Goal: Transaction & Acquisition: Purchase product/service

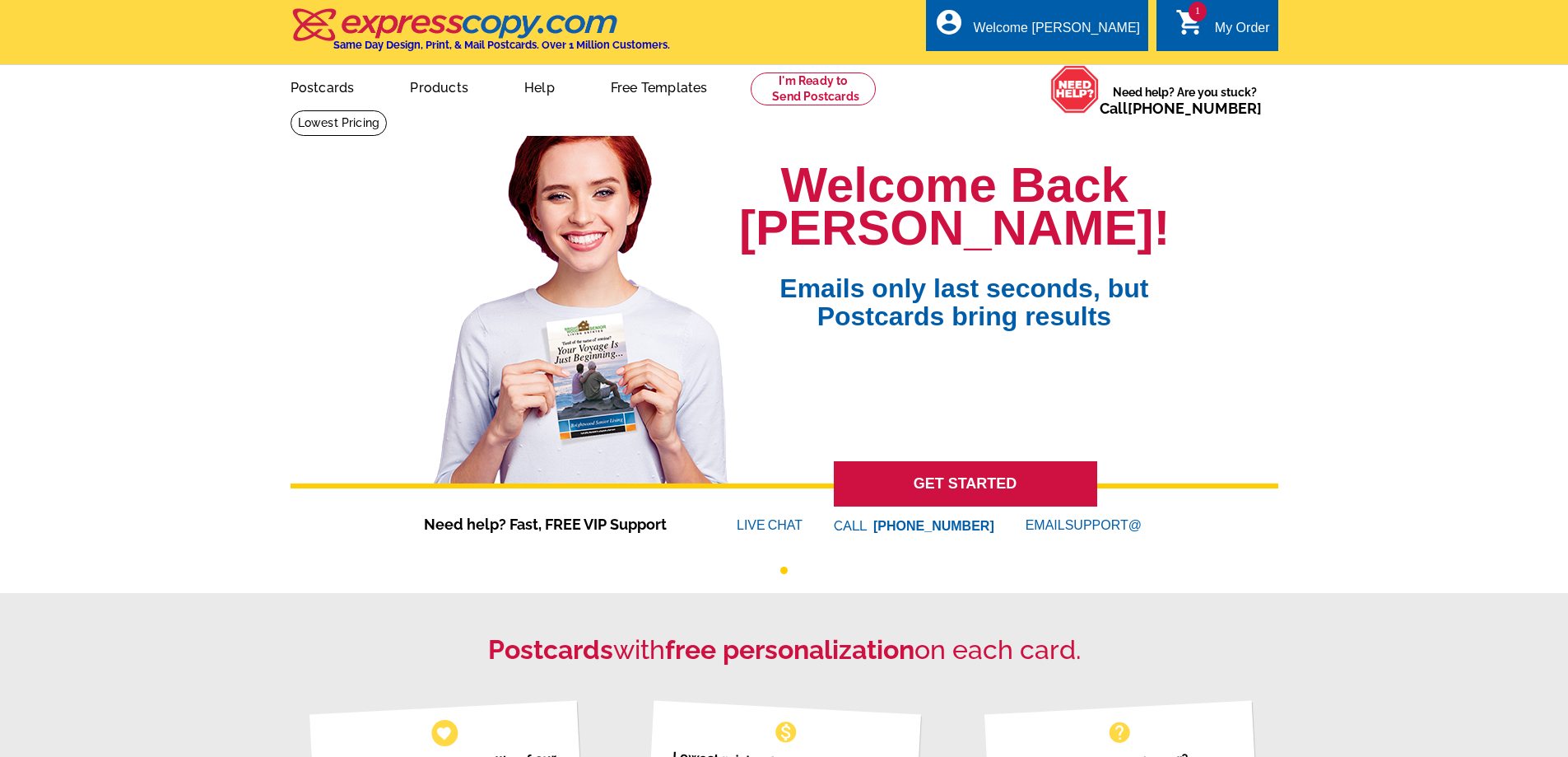
click at [1195, 10] on span "1" at bounding box center [1196, 12] width 18 height 20
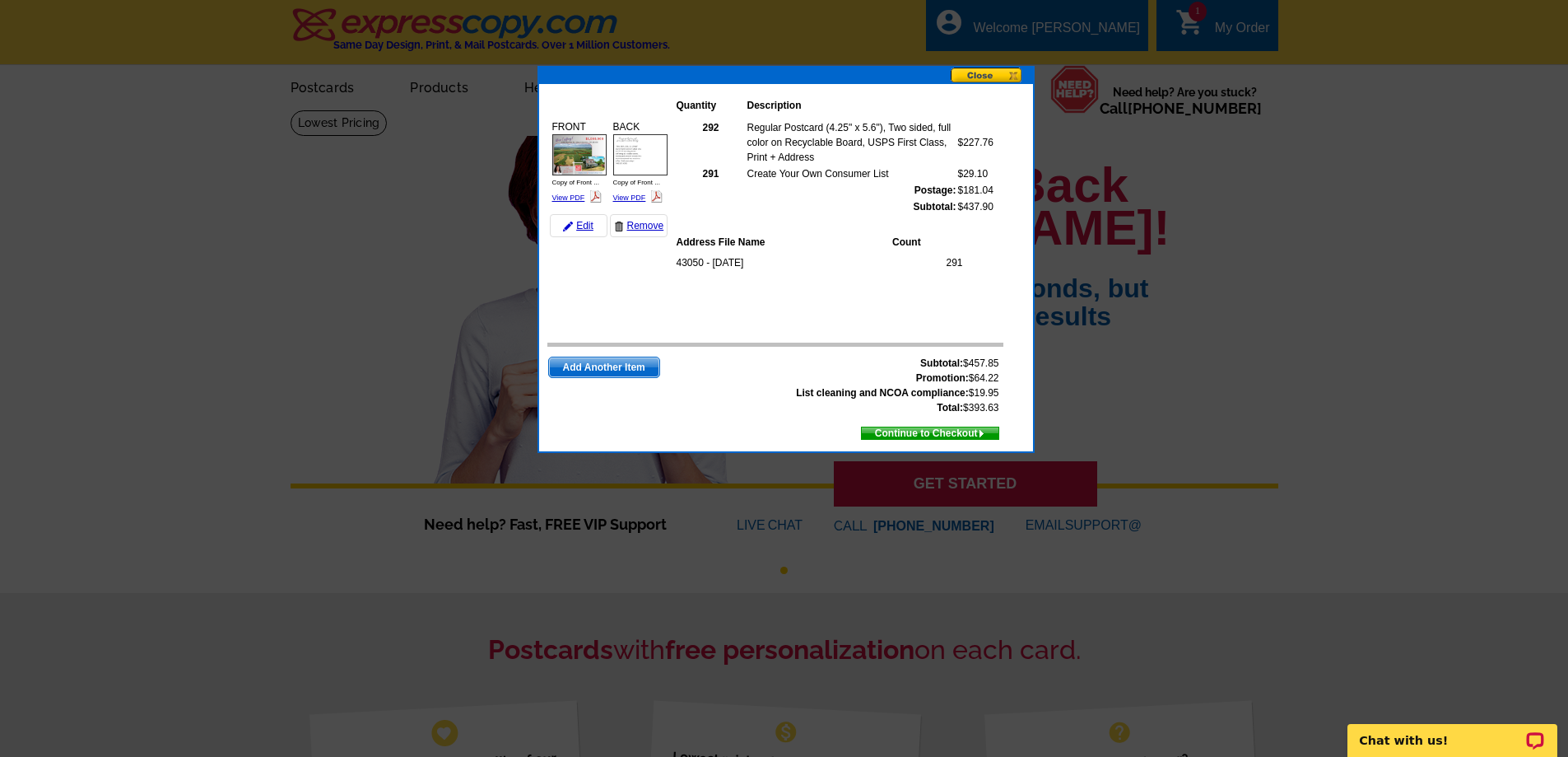
click at [951, 430] on span "Continue to Checkout" at bounding box center [930, 432] width 137 height 18
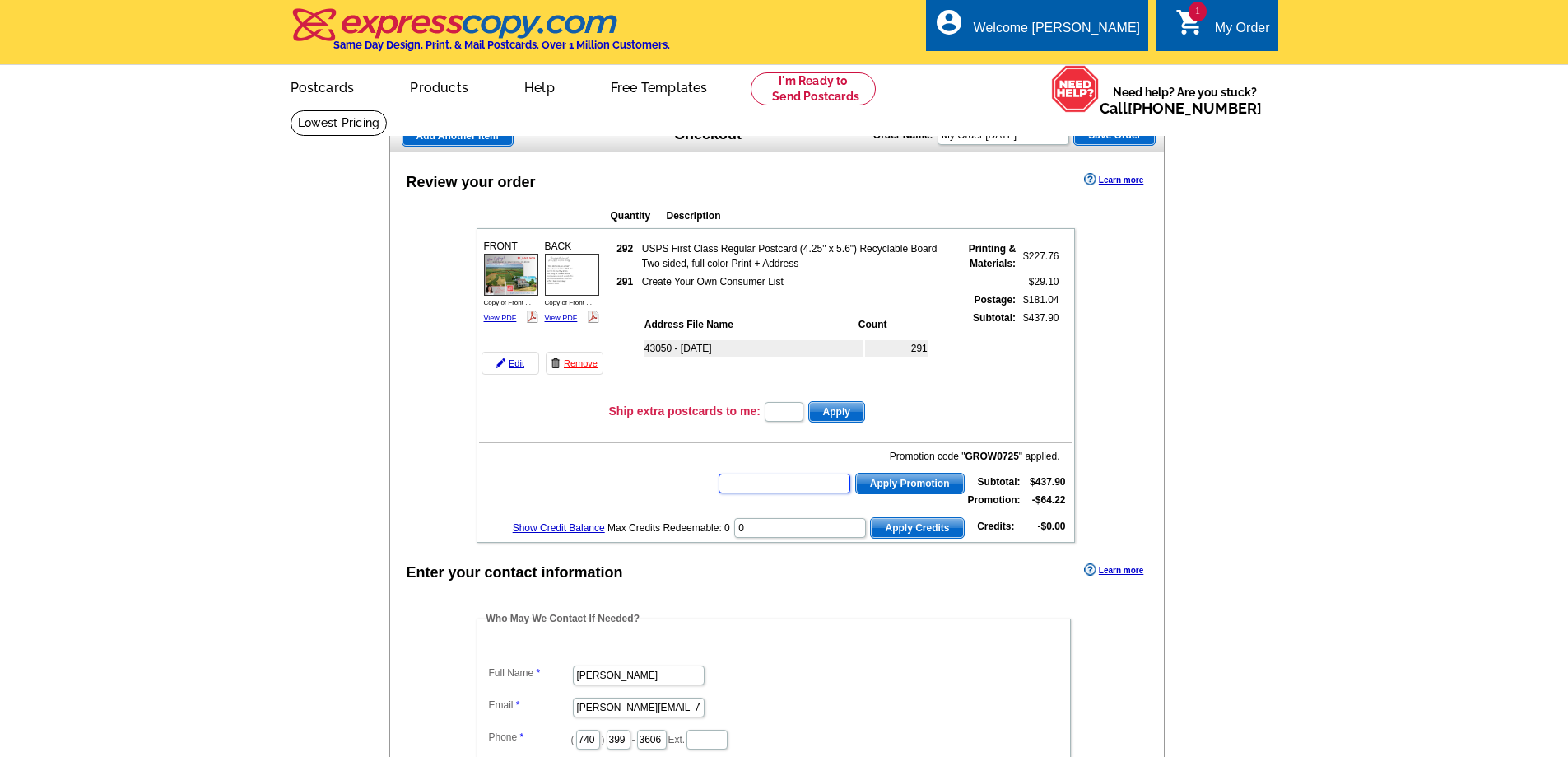
click at [740, 486] on input "text" at bounding box center [784, 483] width 132 height 20
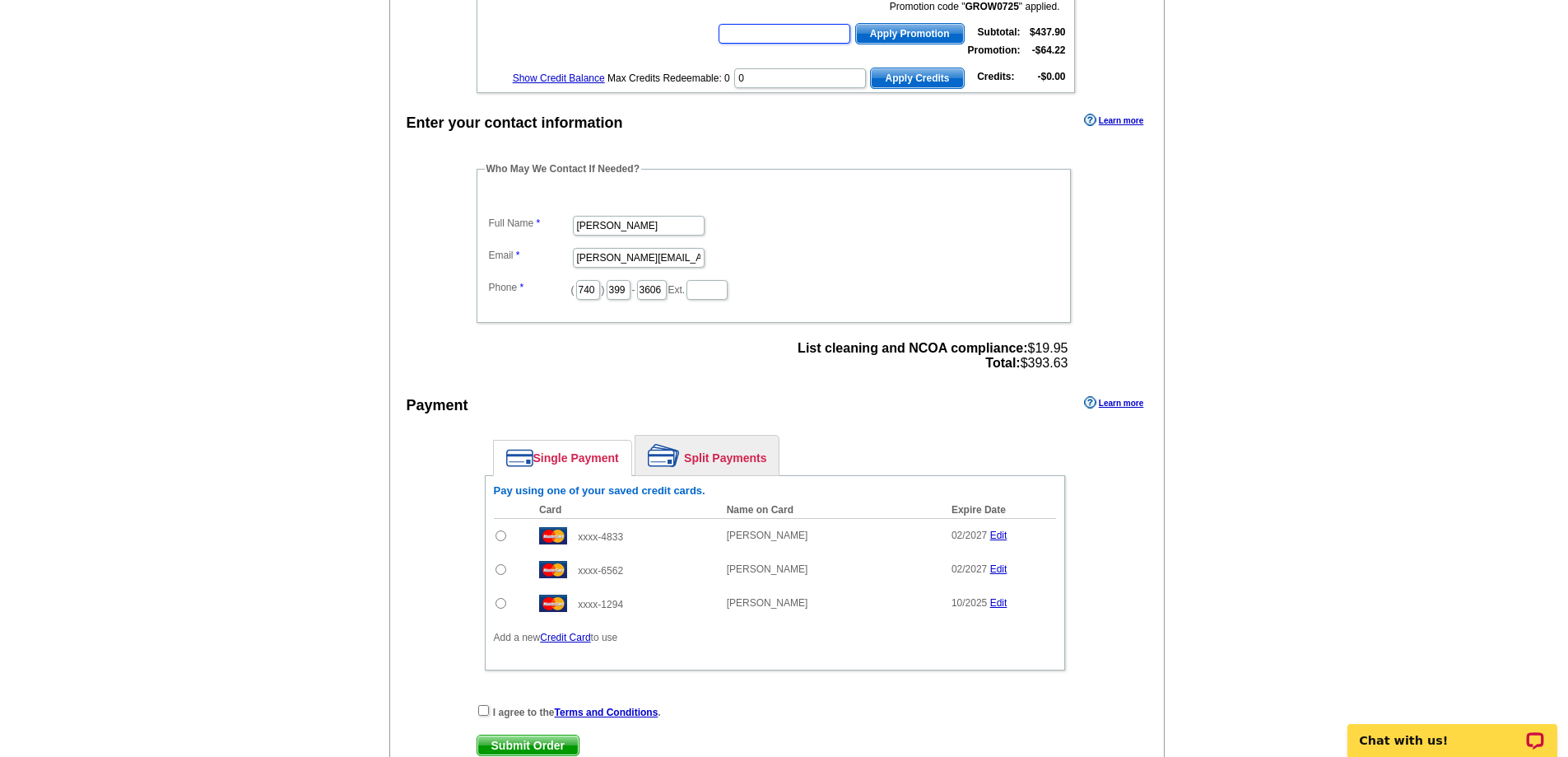
scroll to position [494, 0]
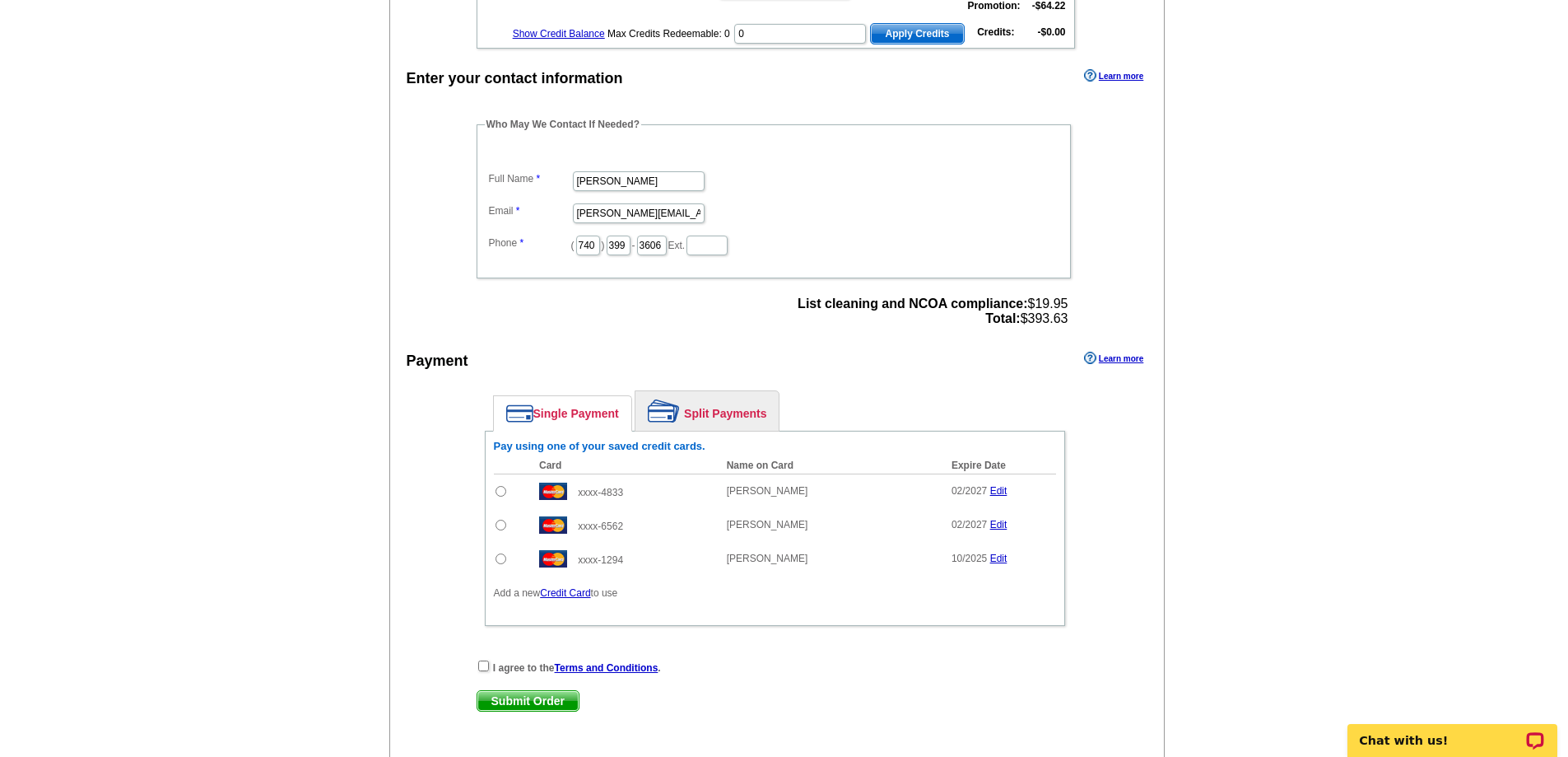
click at [498, 493] on input "radio" at bounding box center [501, 490] width 11 height 11
radio input "true"
click at [484, 666] on input "checkbox" at bounding box center [483, 666] width 11 height 11
checkbox input "true"
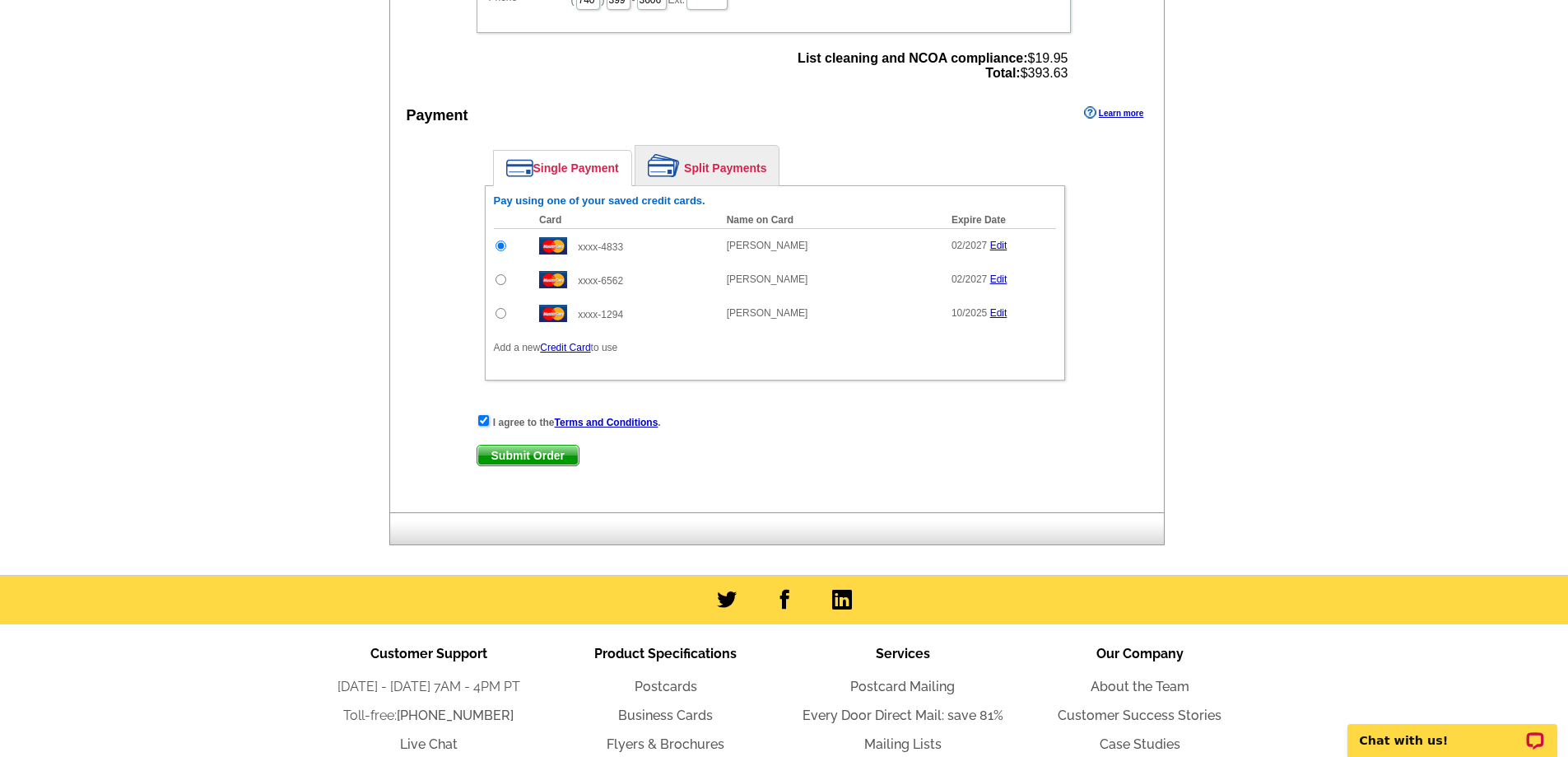
scroll to position [741, 0]
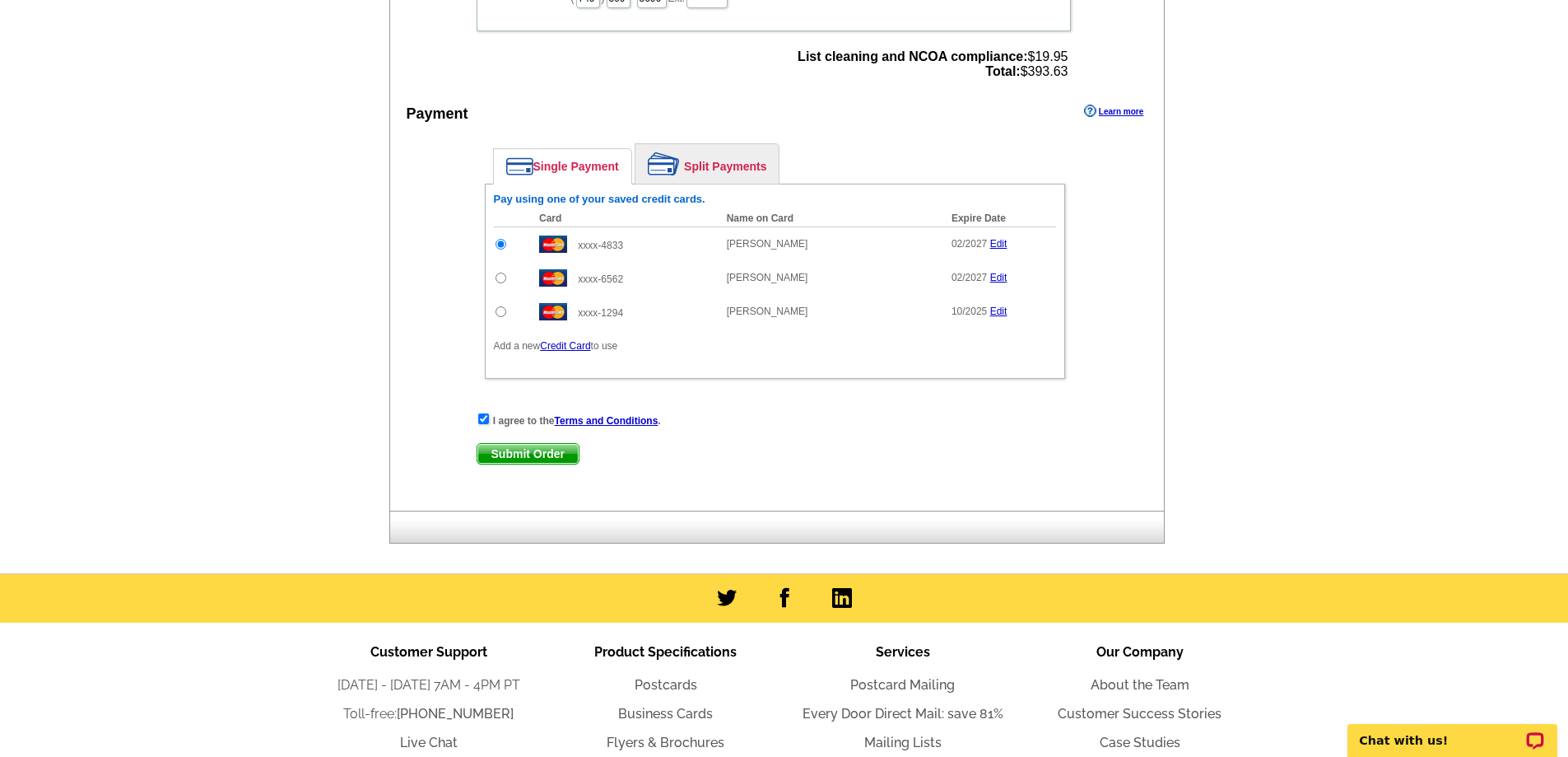
click at [539, 454] on span "Submit Order" at bounding box center [527, 454] width 101 height 20
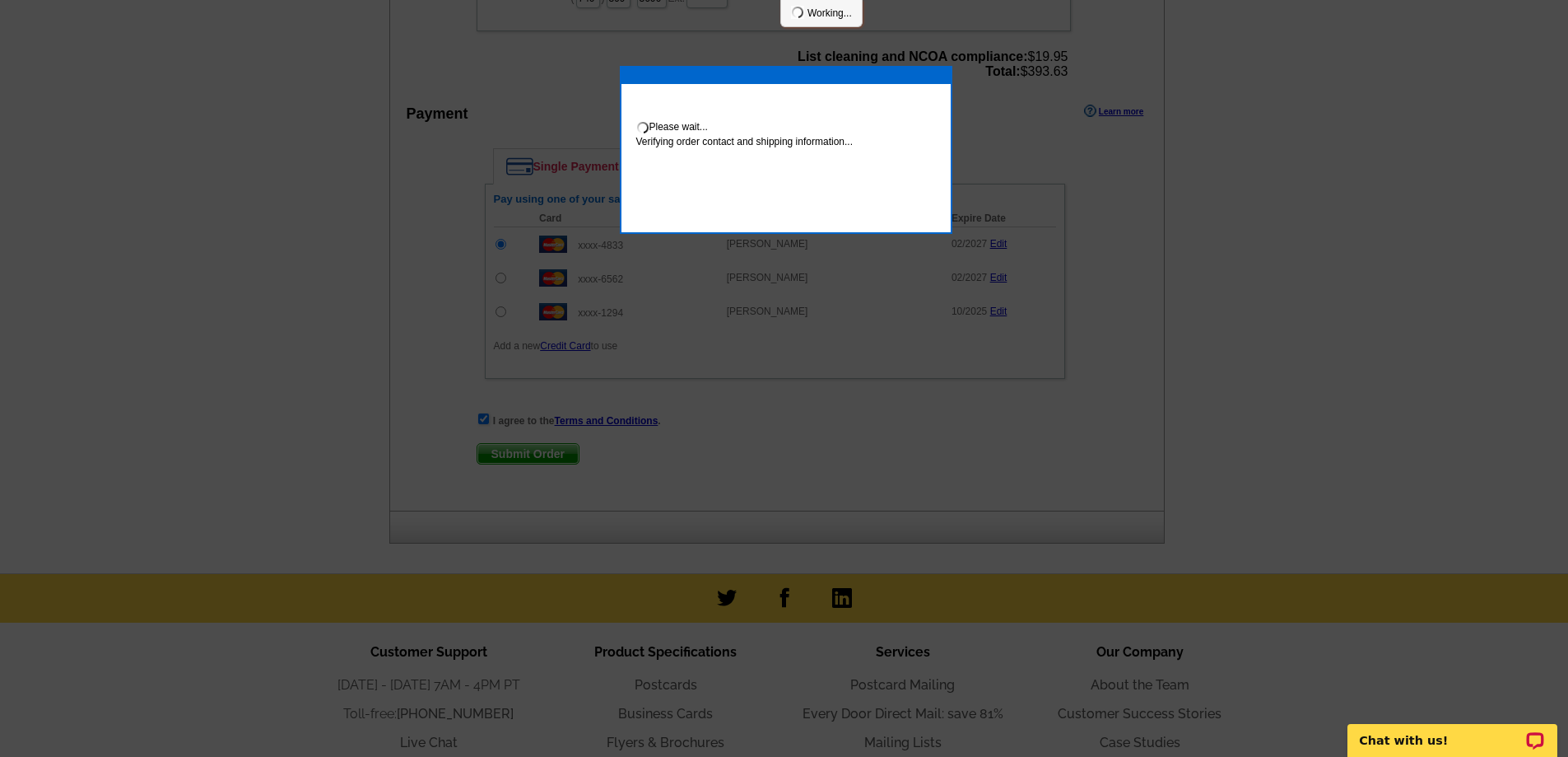
scroll to position [735, 0]
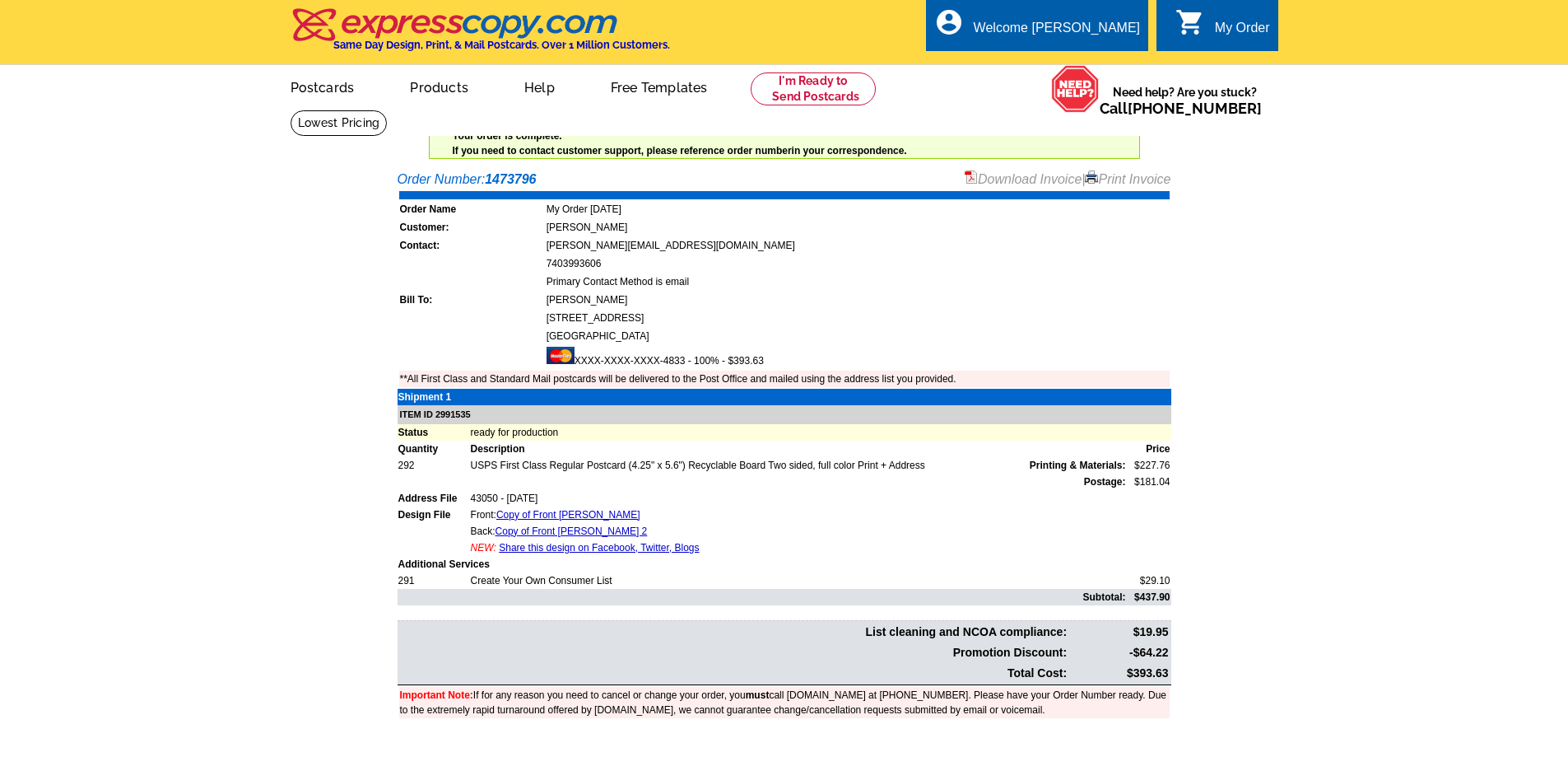
click at [1120, 179] on link "Print Invoice" at bounding box center [1127, 179] width 86 height 14
click at [1095, 60] on link "My Account" at bounding box center [1098, 63] width 71 height 14
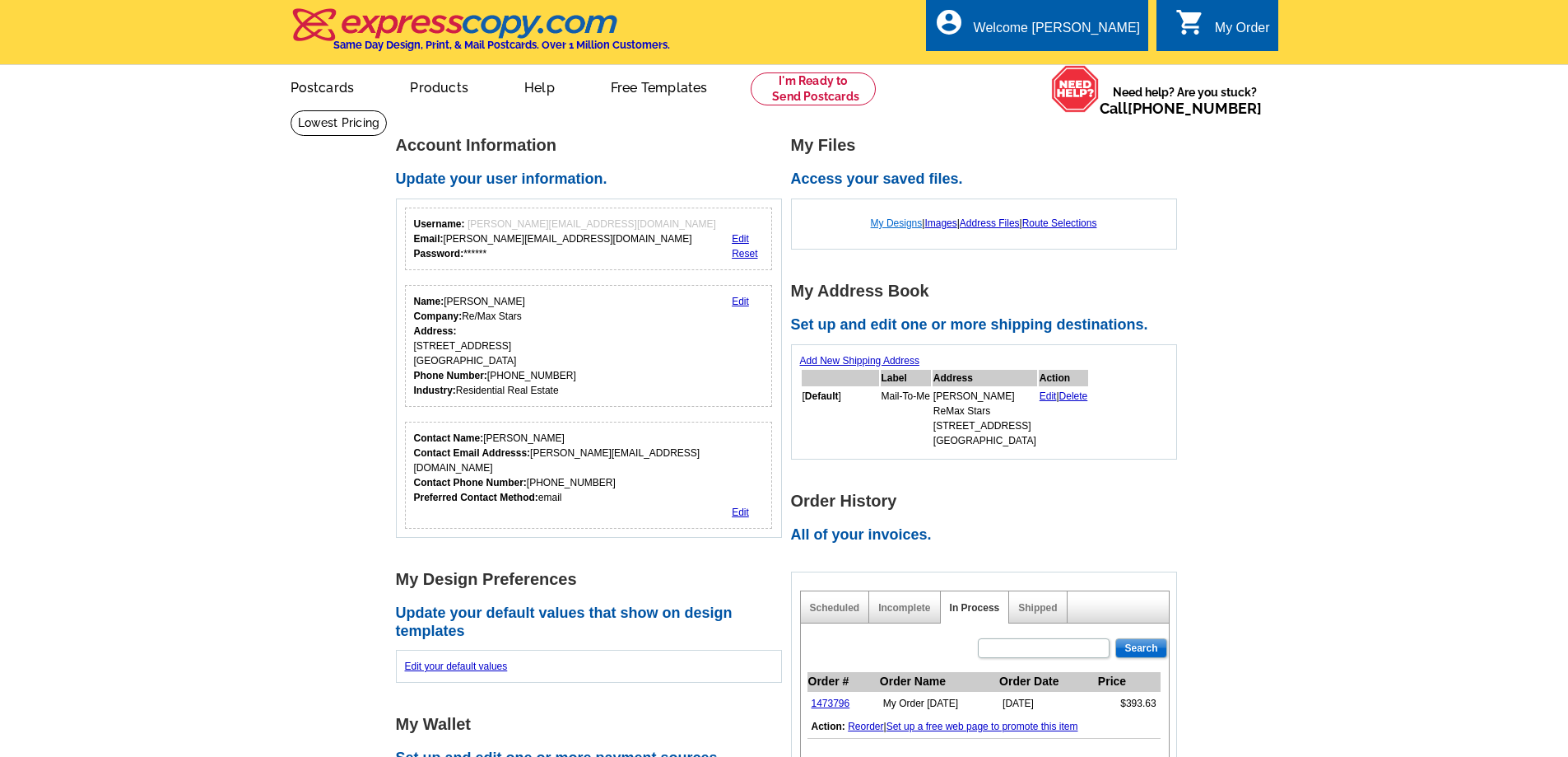
click at [891, 222] on link "My Designs" at bounding box center [896, 223] width 52 height 12
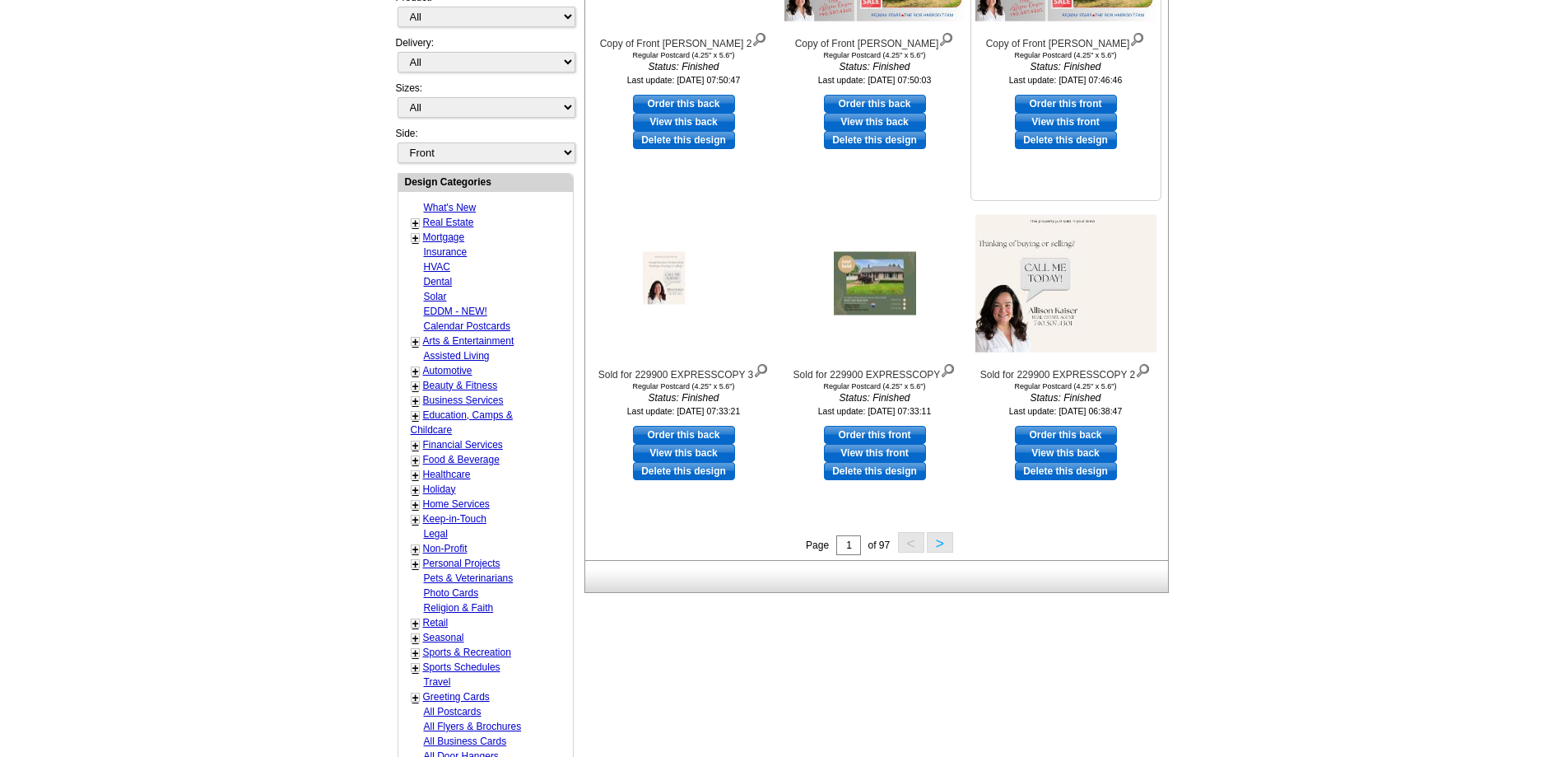
scroll to position [494, 0]
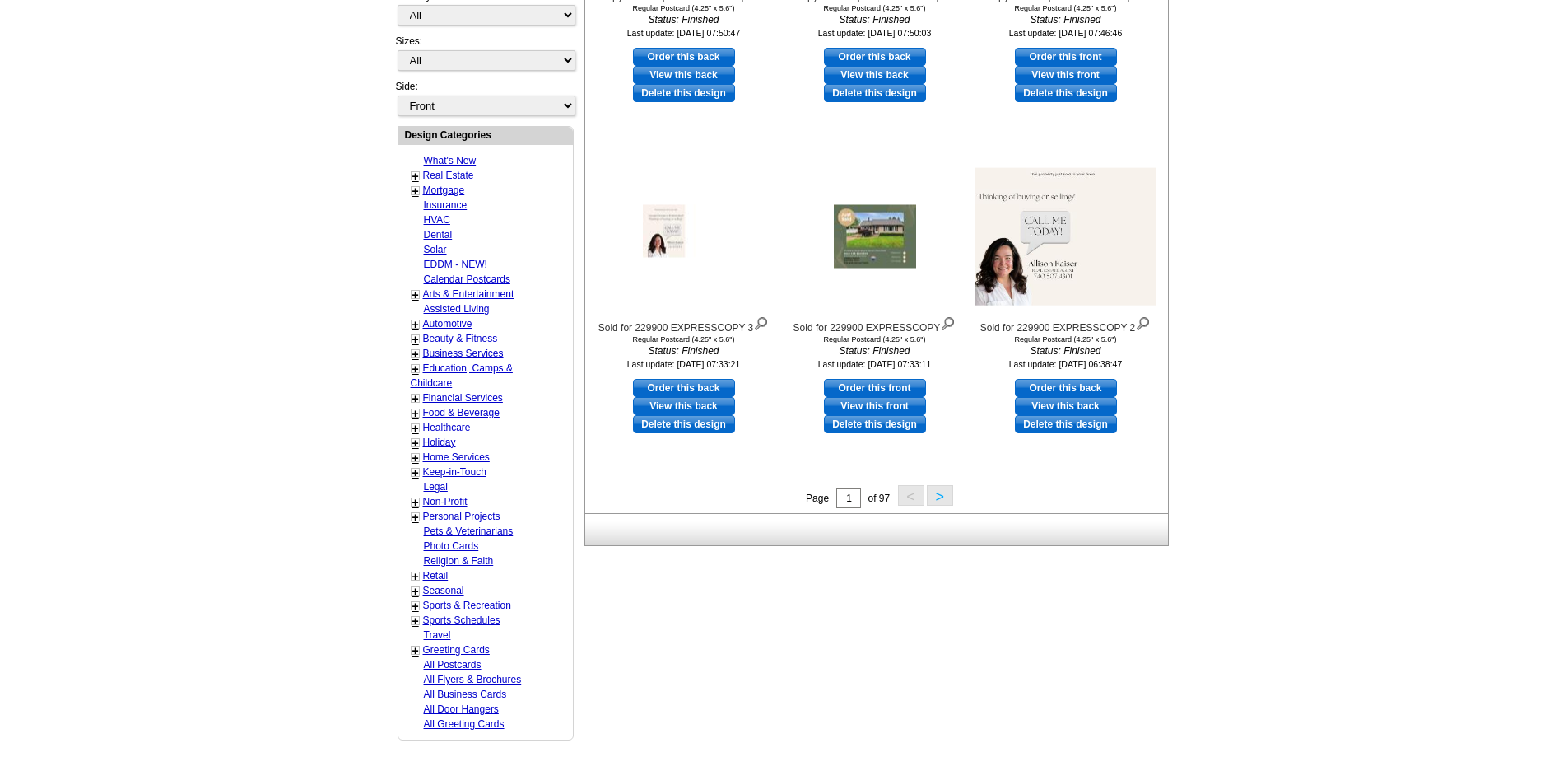
click at [942, 493] on button ">" at bounding box center [939, 495] width 26 height 20
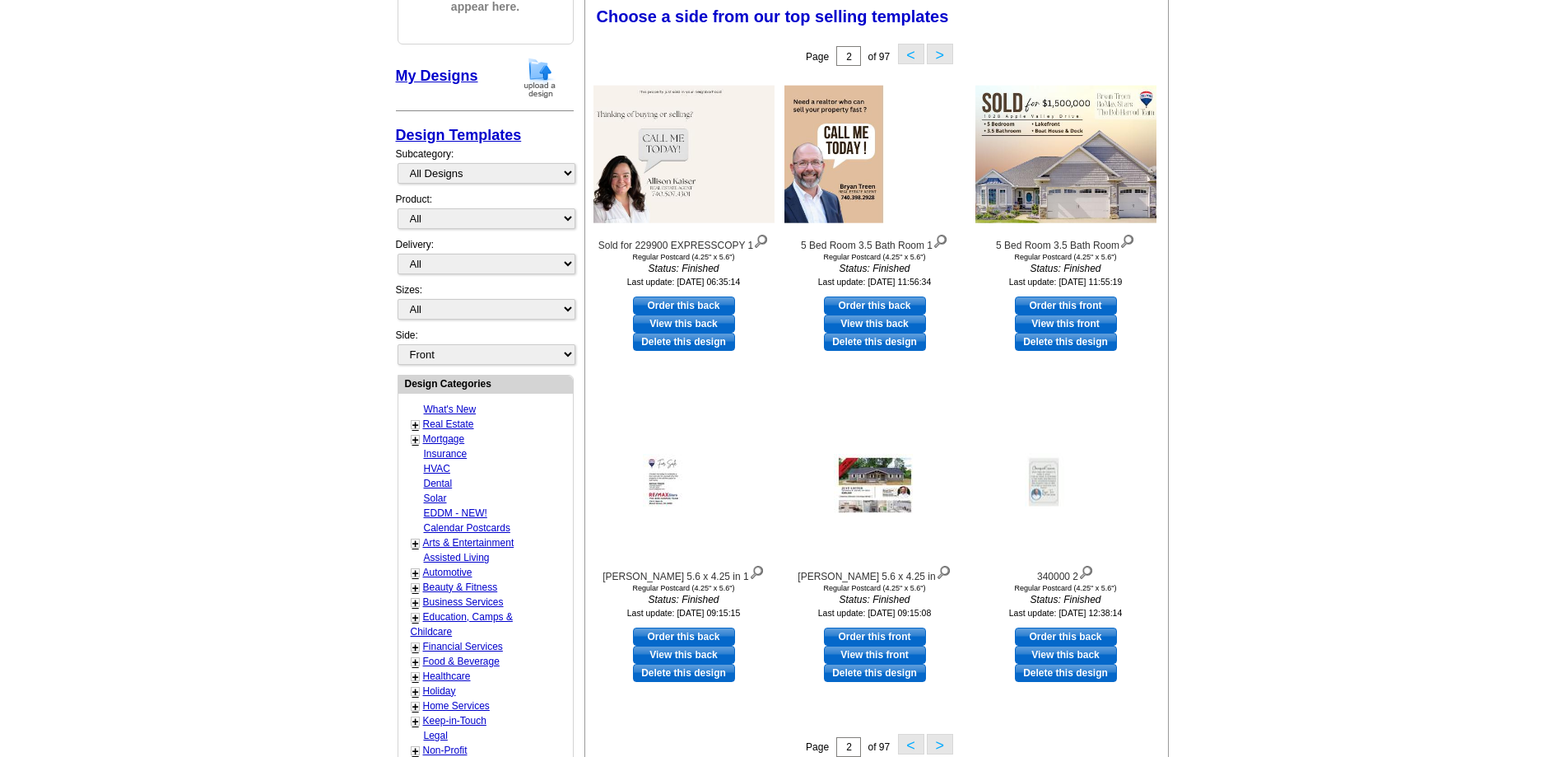
scroll to position [244, 0]
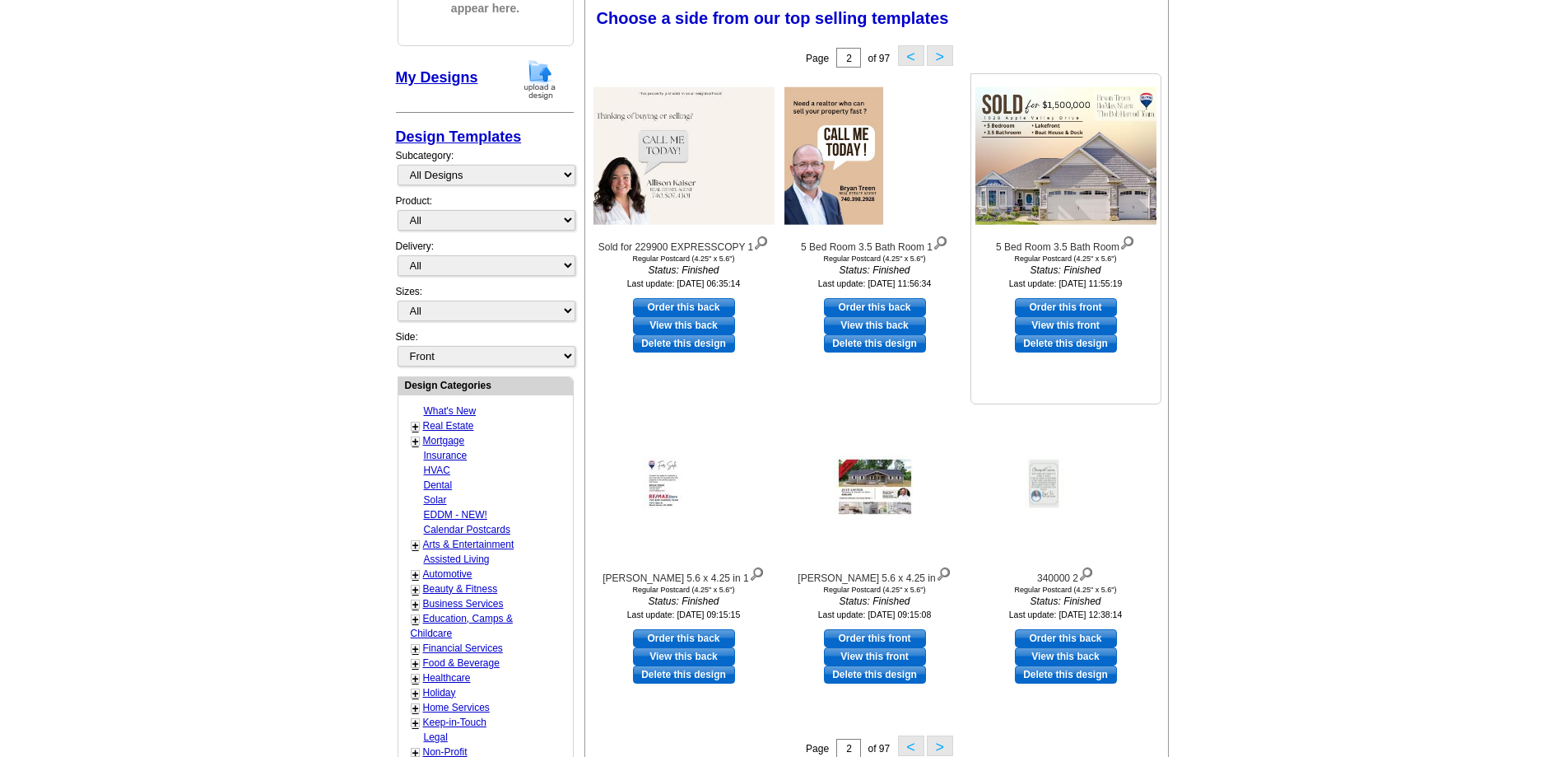
click at [1052, 303] on link "Order this front" at bounding box center [1066, 306] width 102 height 18
select select "1"
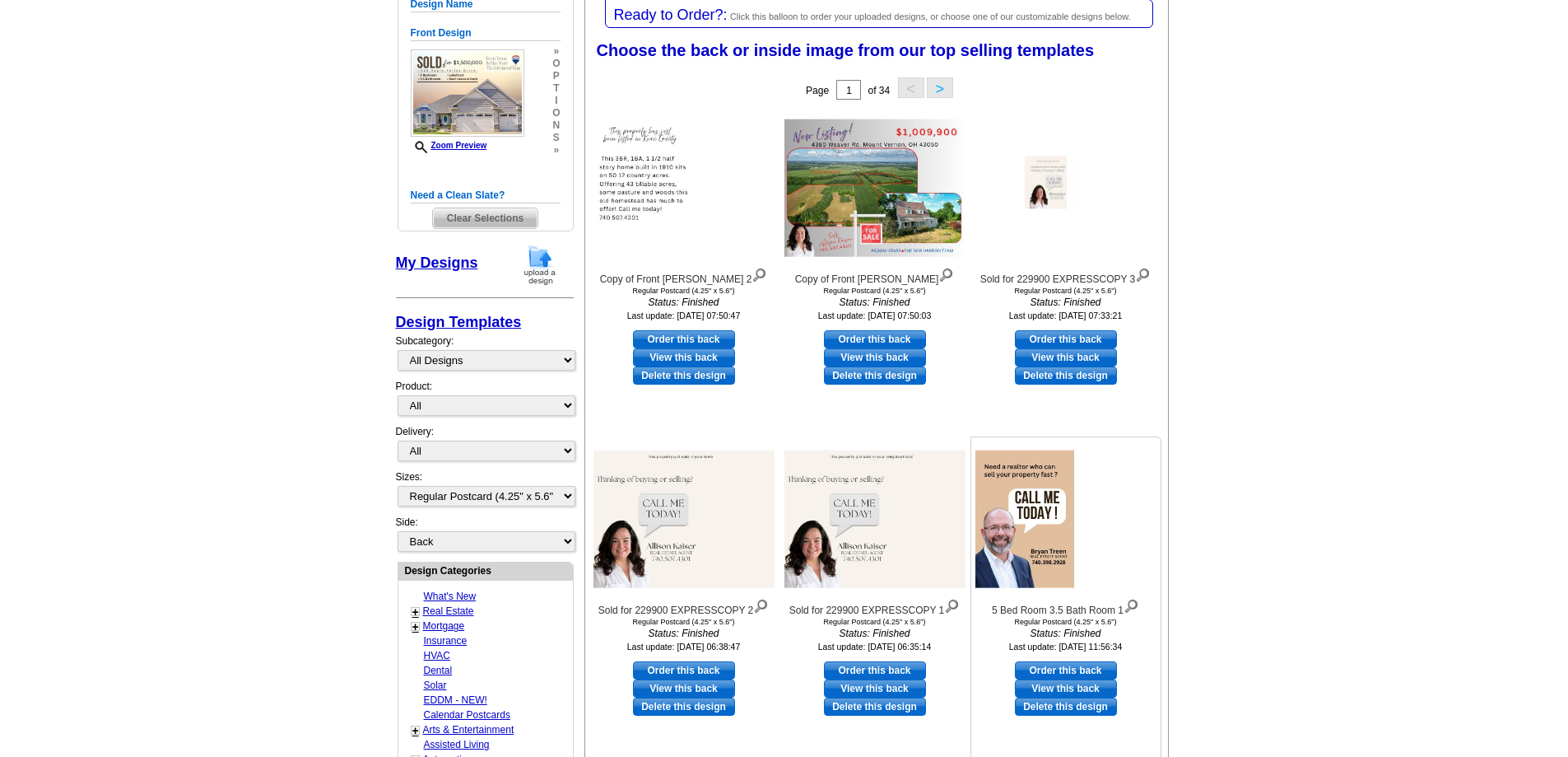
scroll to position [329, 0]
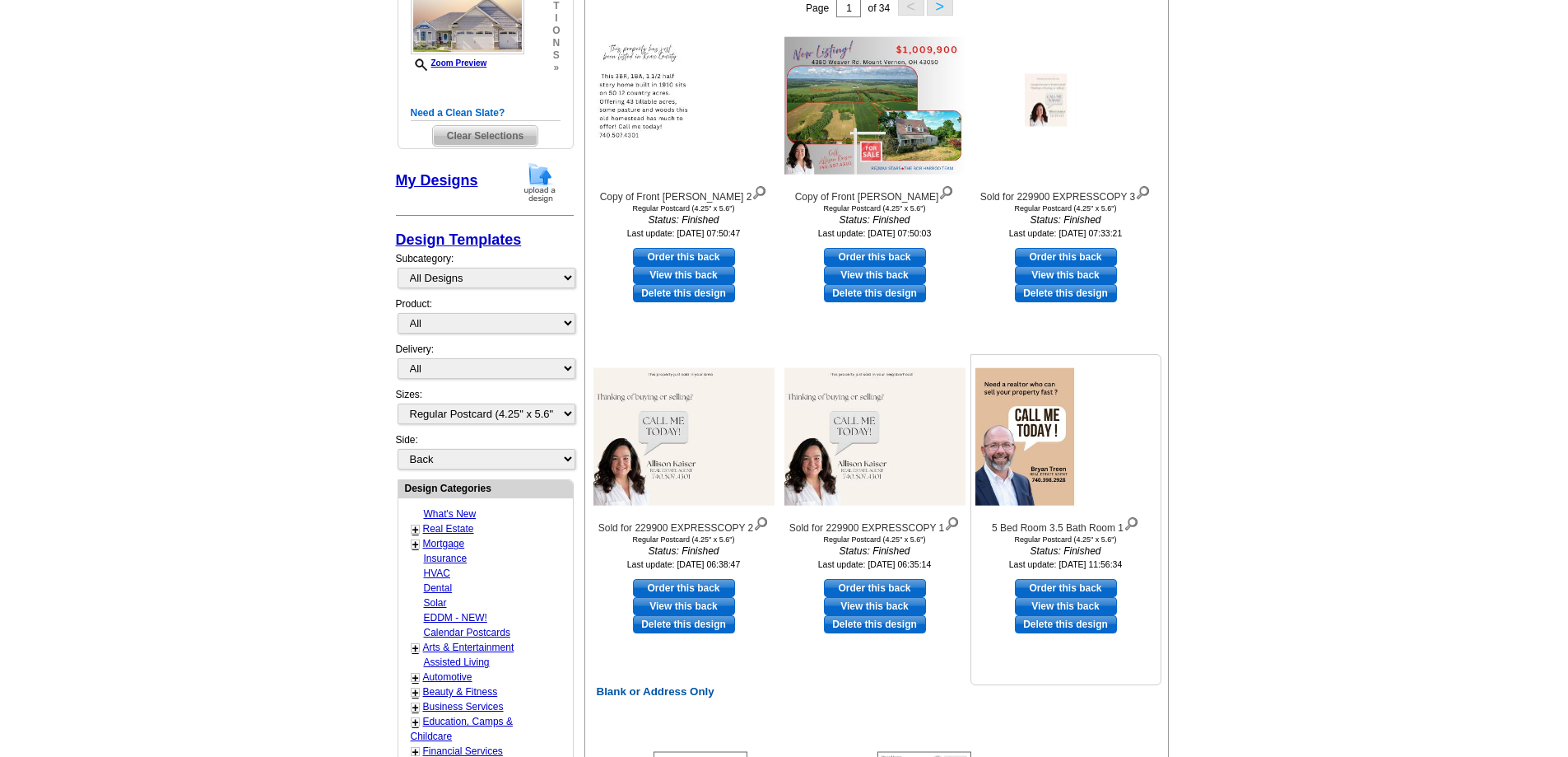
click at [1074, 587] on link "Order this back" at bounding box center [1066, 587] width 102 height 18
select select "front"
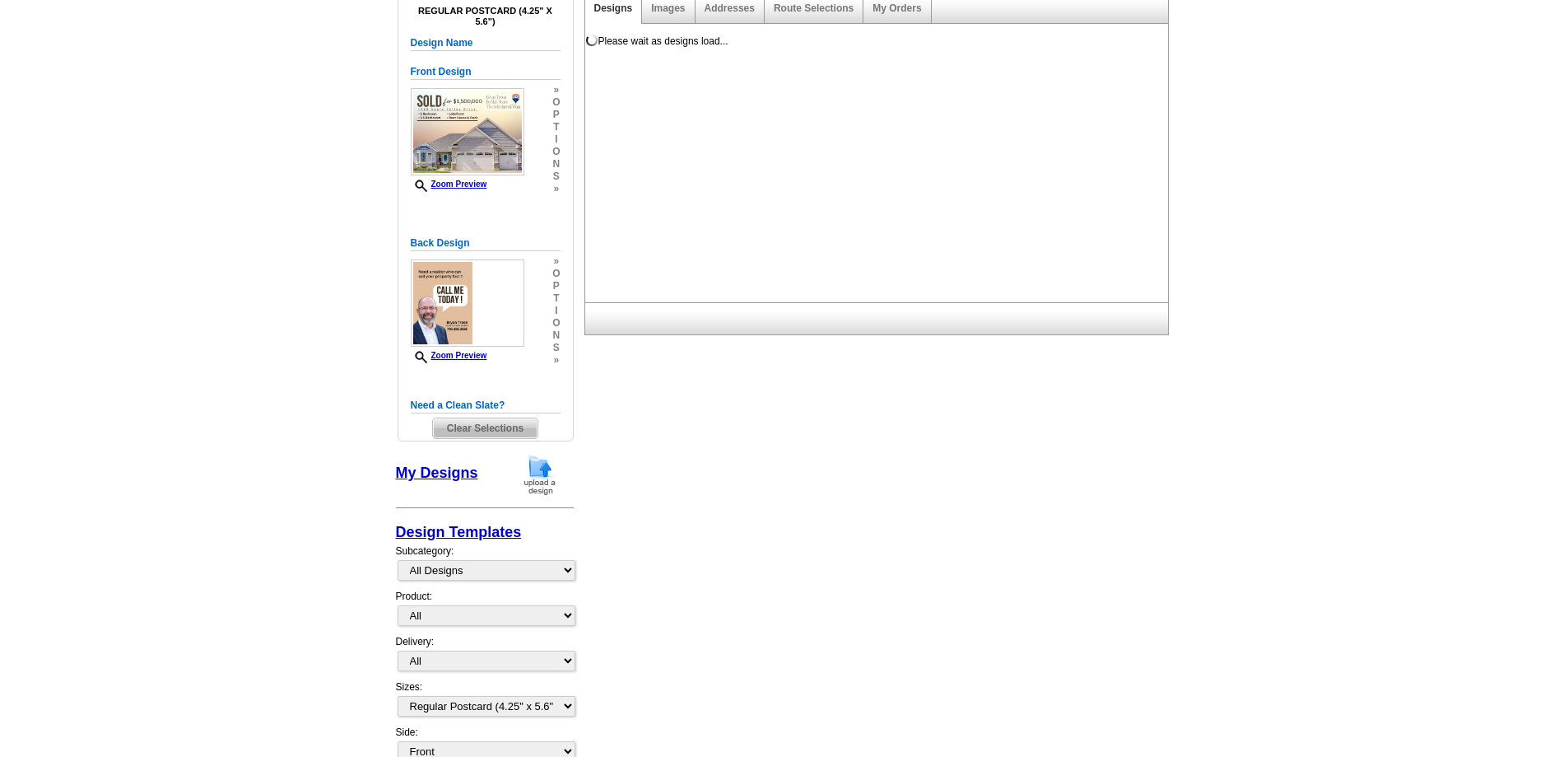
scroll to position [165, 0]
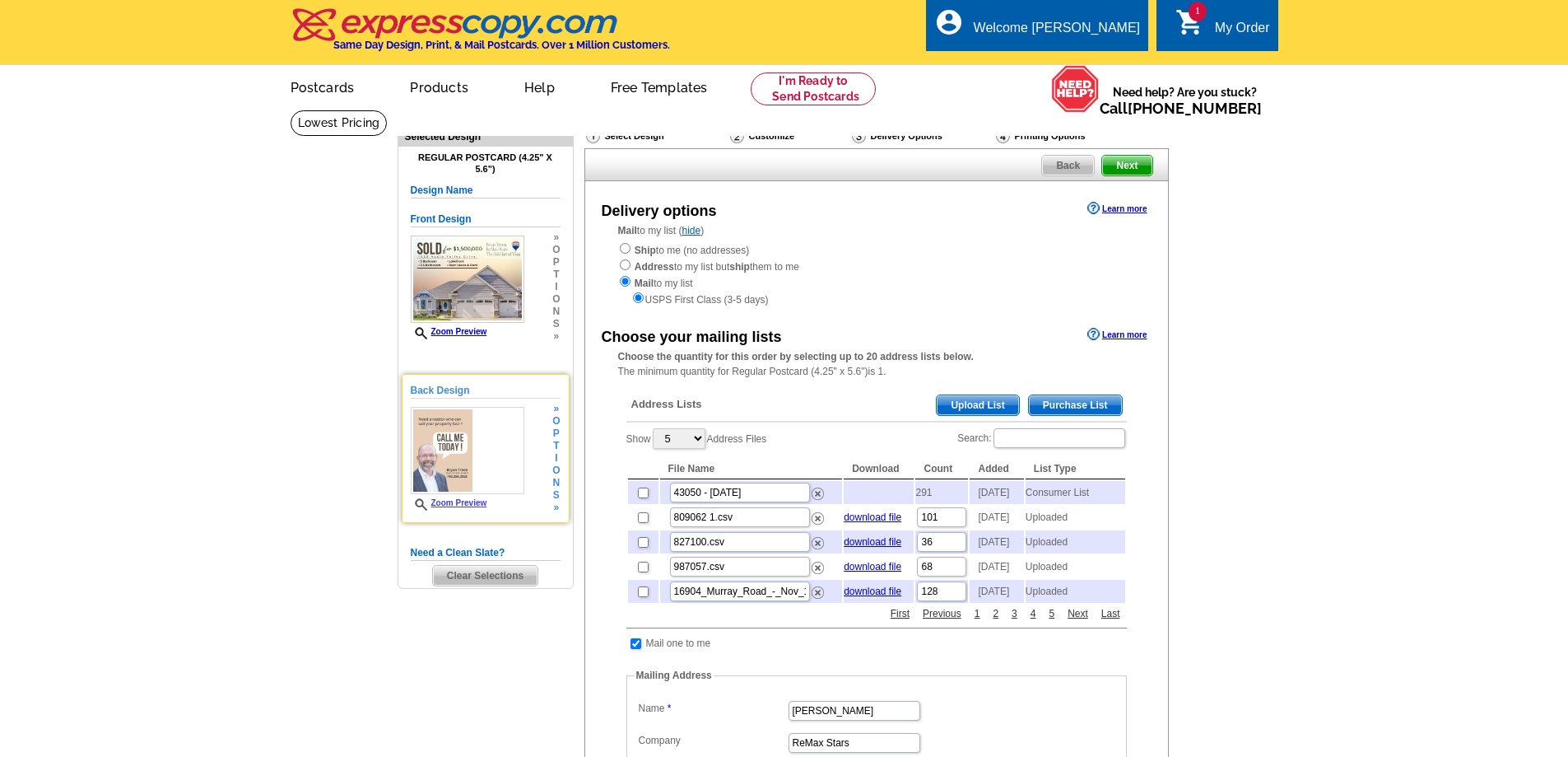
click at [470, 506] on link "Zoom Preview" at bounding box center [450, 502] width 77 height 9
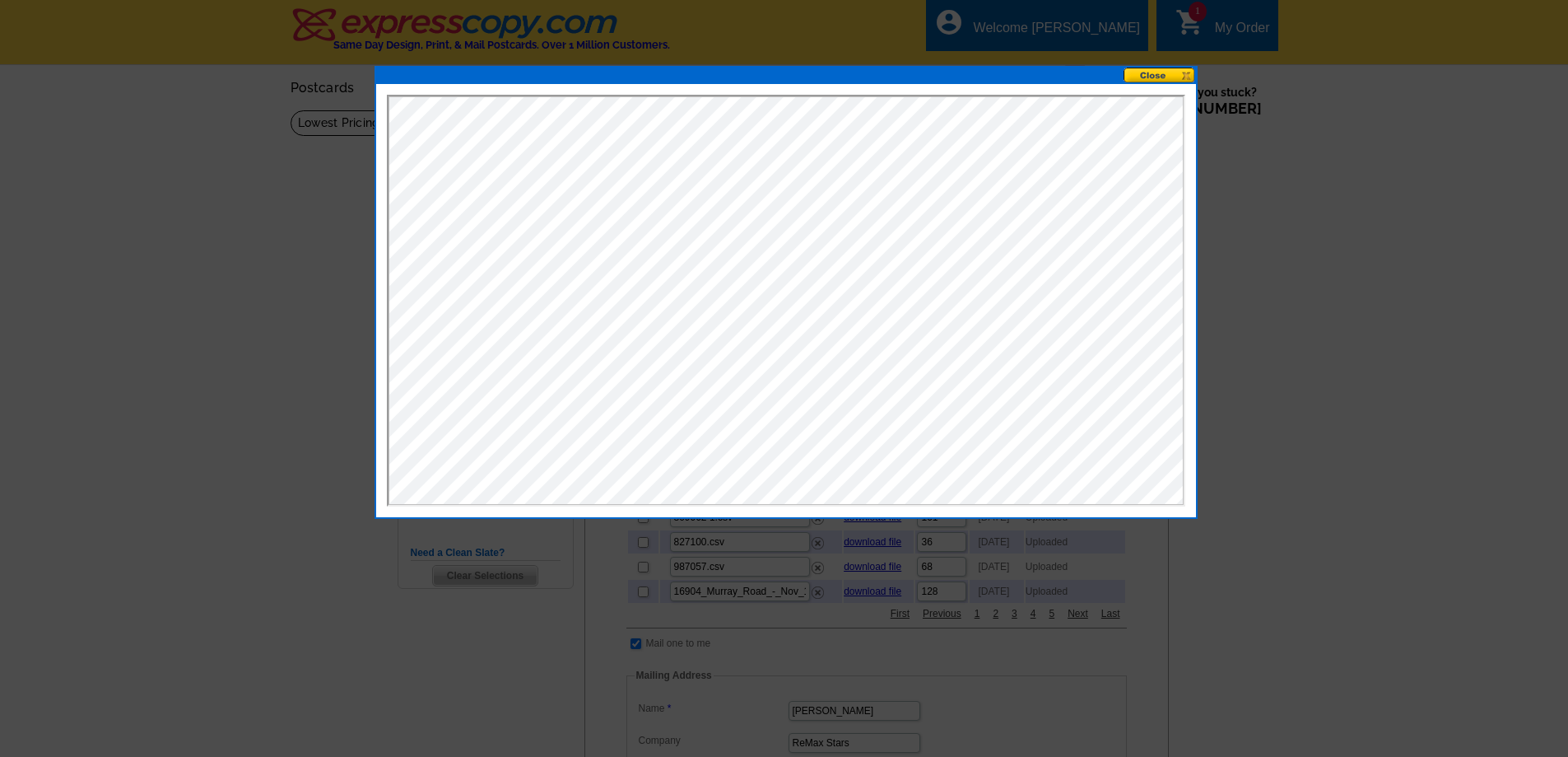
click at [1165, 71] on button at bounding box center [1159, 75] width 72 height 15
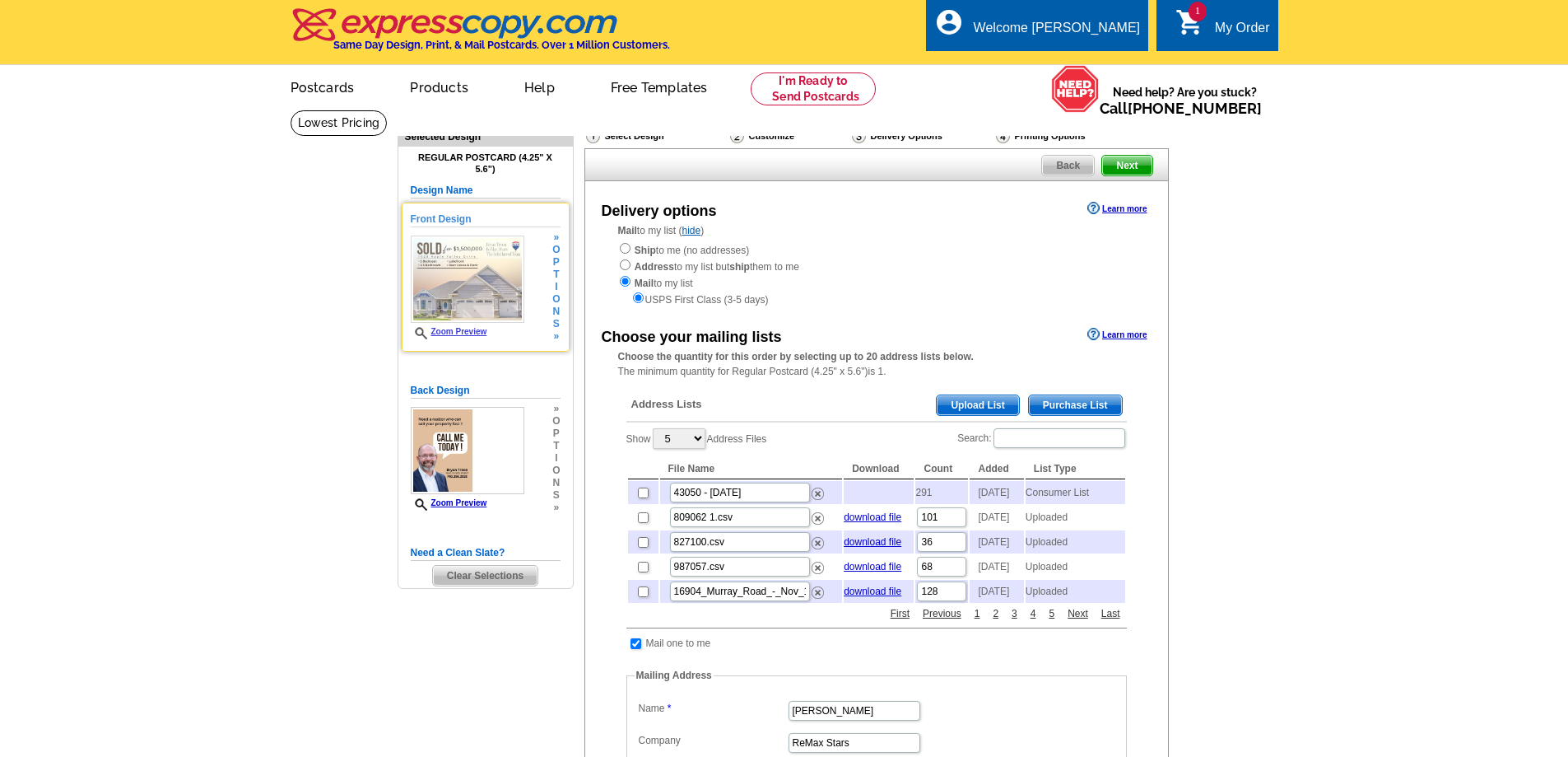
click at [469, 292] on img at bounding box center [468, 278] width 114 height 88
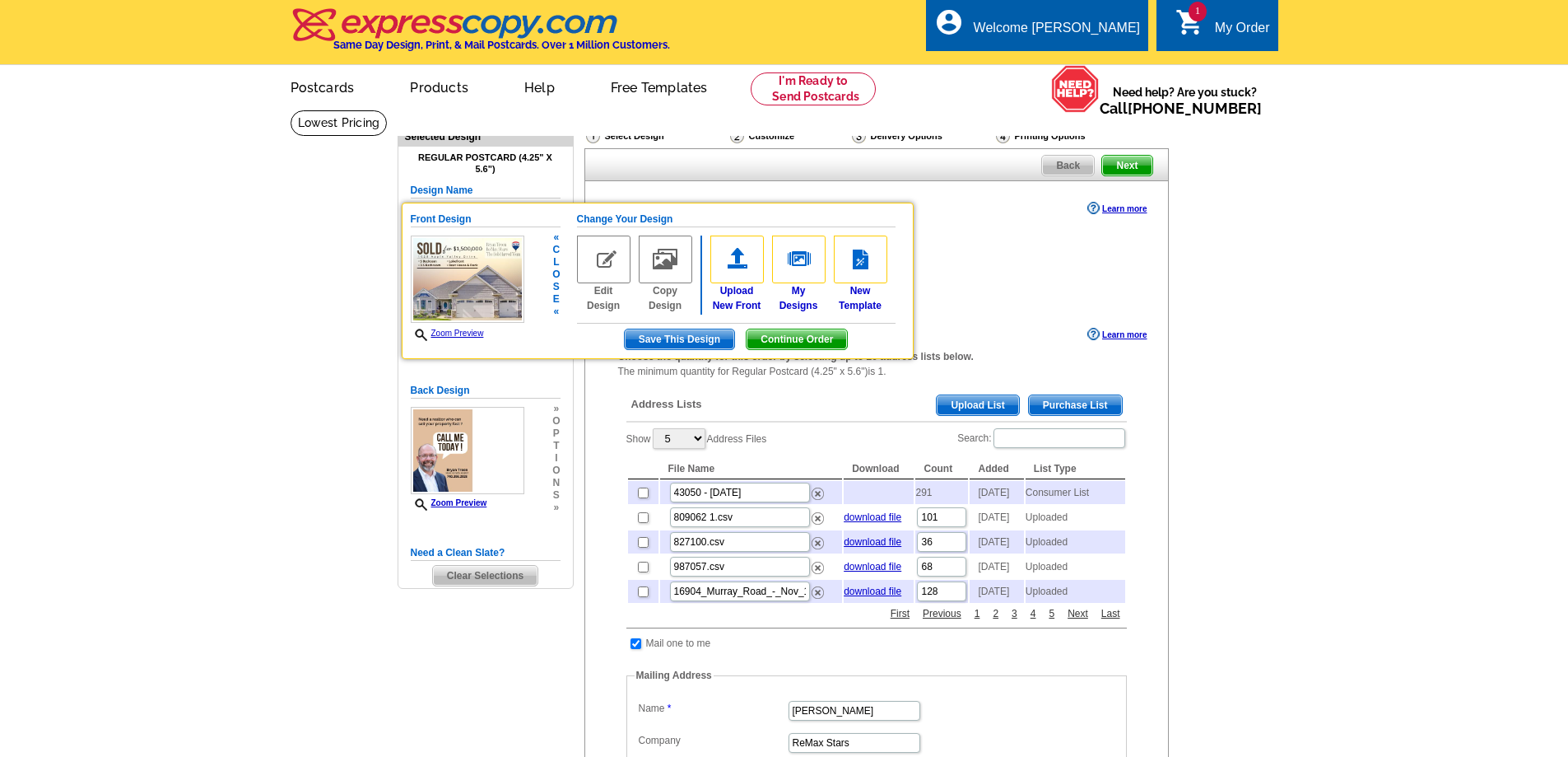
click at [465, 332] on link "Zoom Preview" at bounding box center [448, 332] width 73 height 9
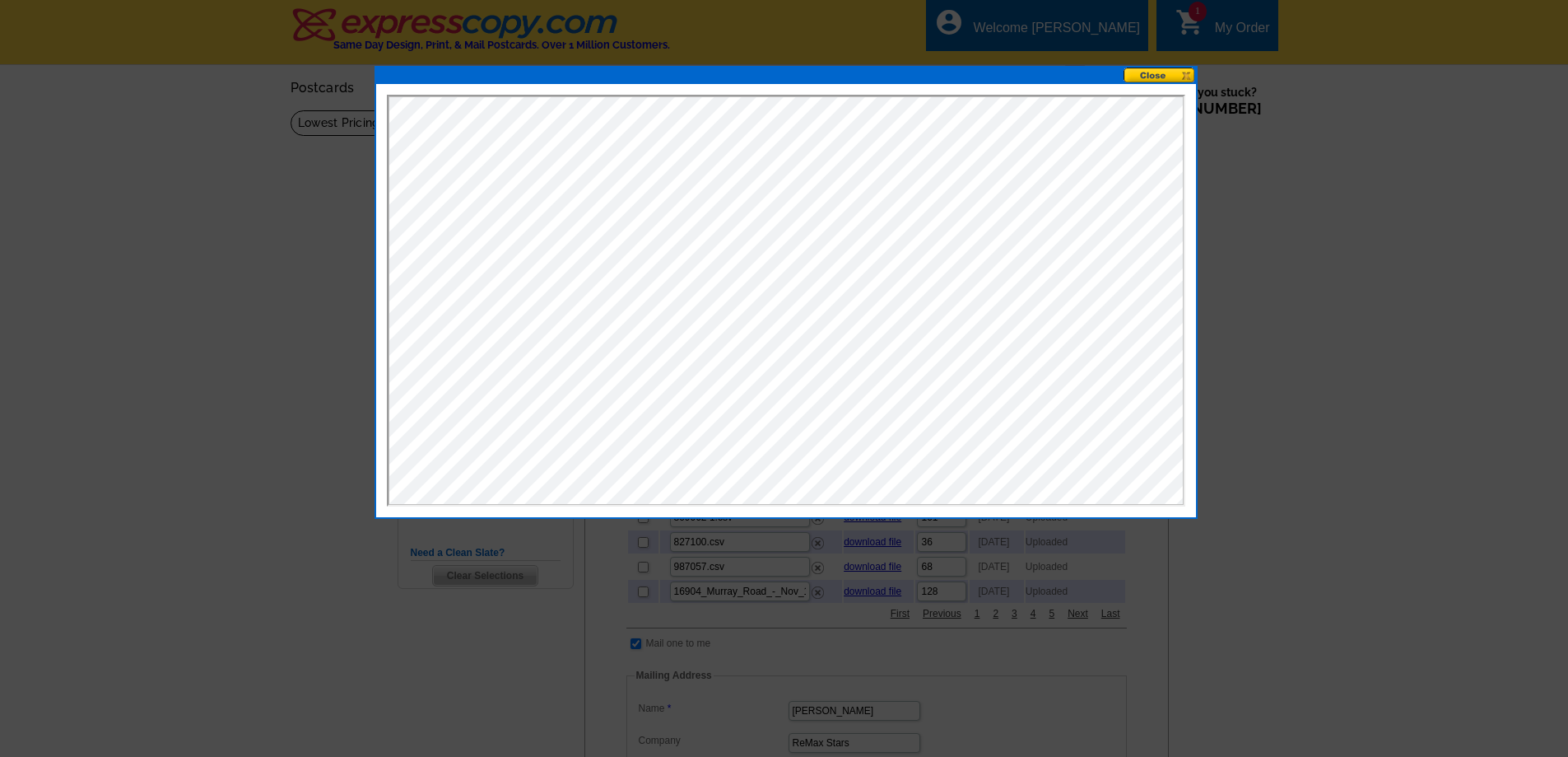
click at [1148, 74] on button at bounding box center [1159, 75] width 72 height 15
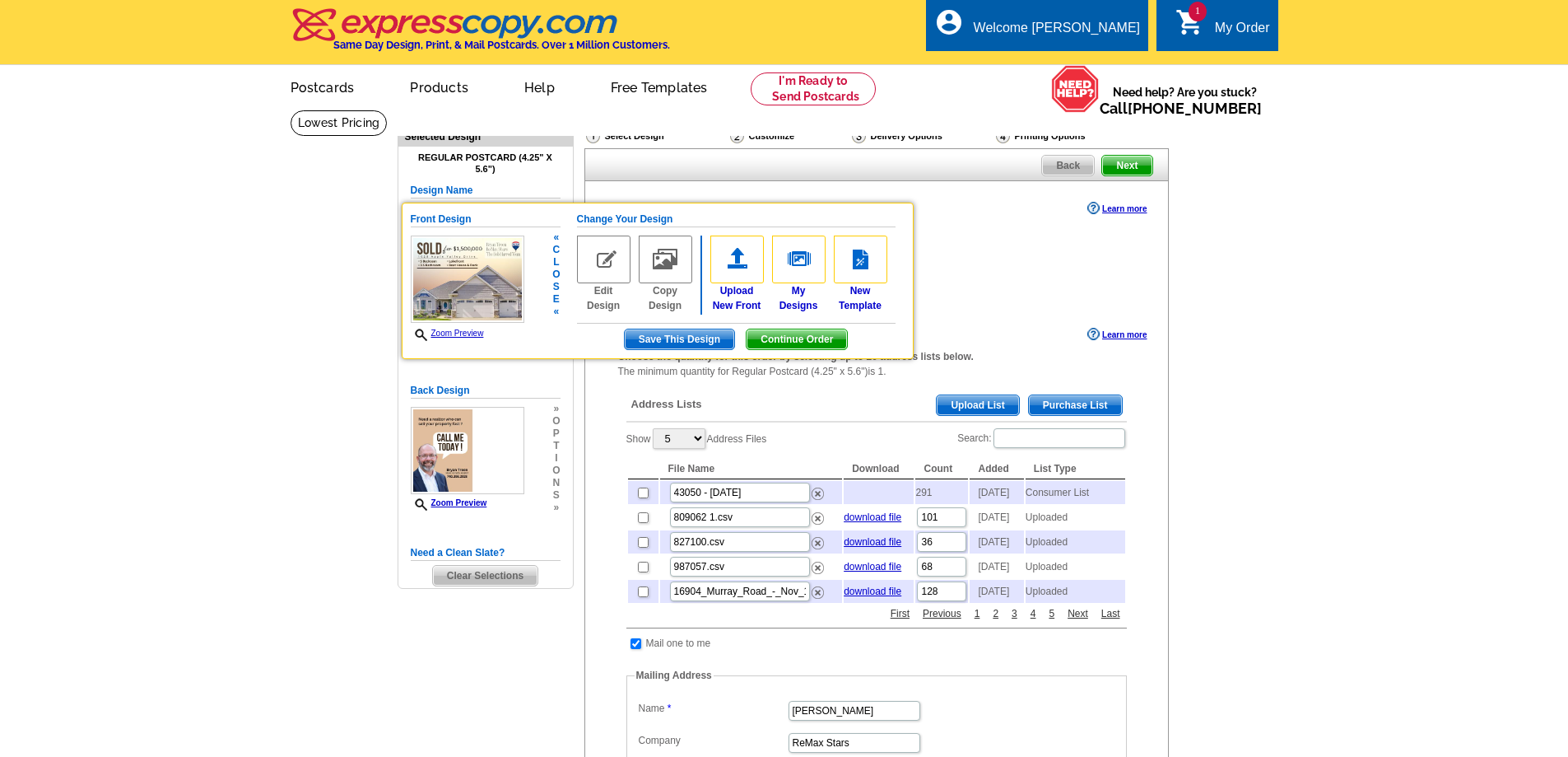
click at [817, 337] on span "Continue Order" at bounding box center [796, 339] width 100 height 20
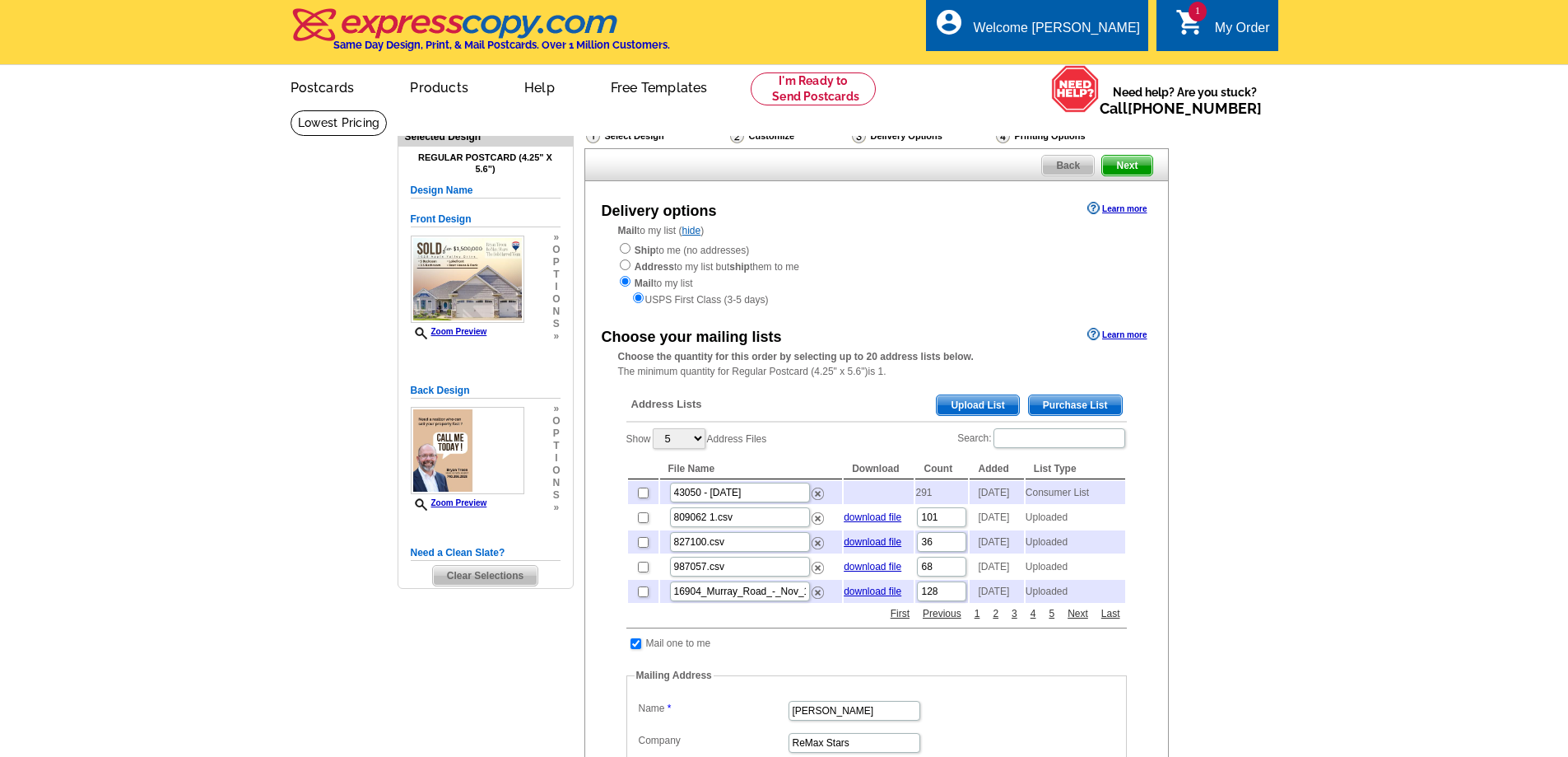
scroll to position [82, 0]
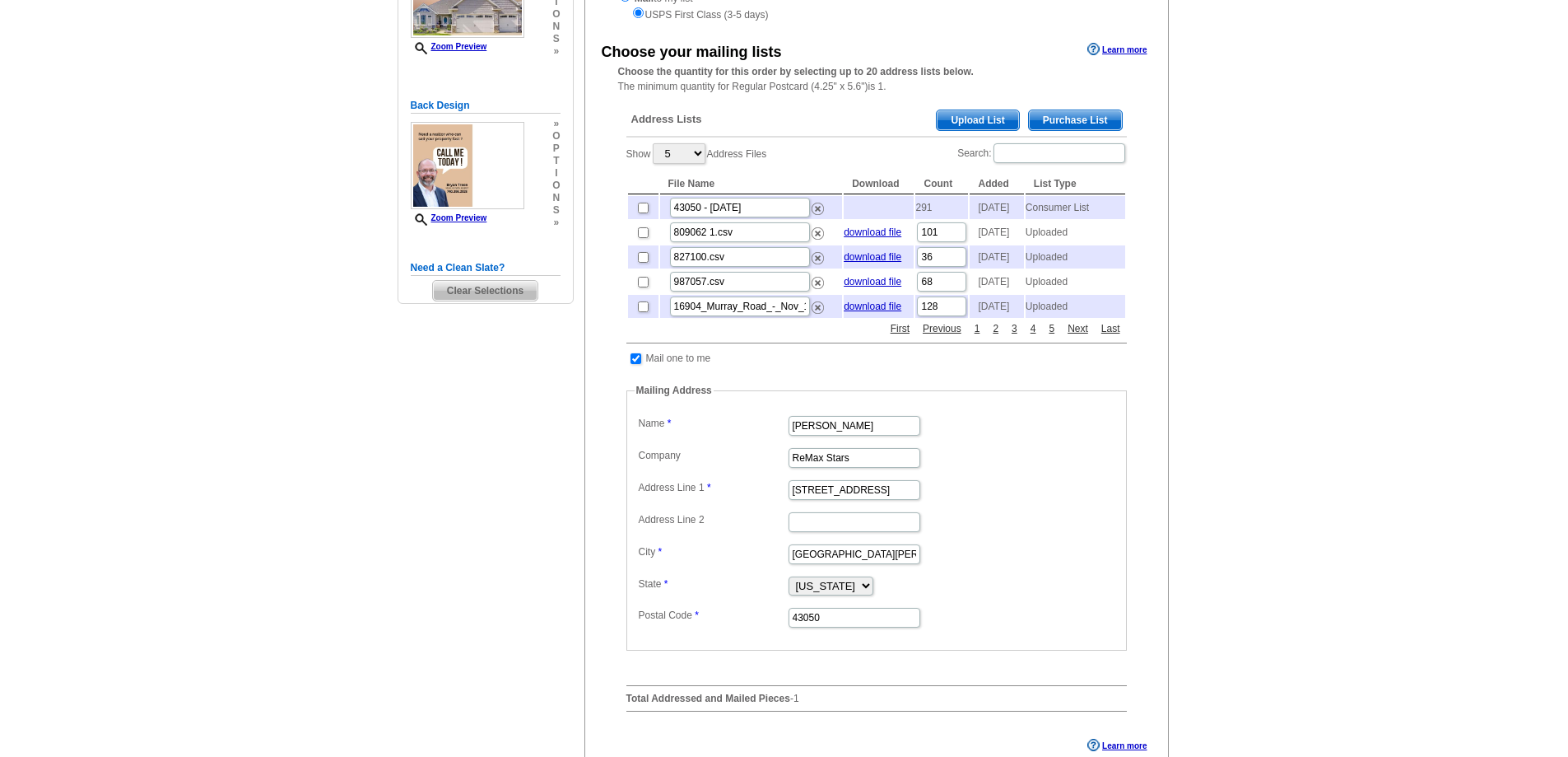
scroll to position [329, 0]
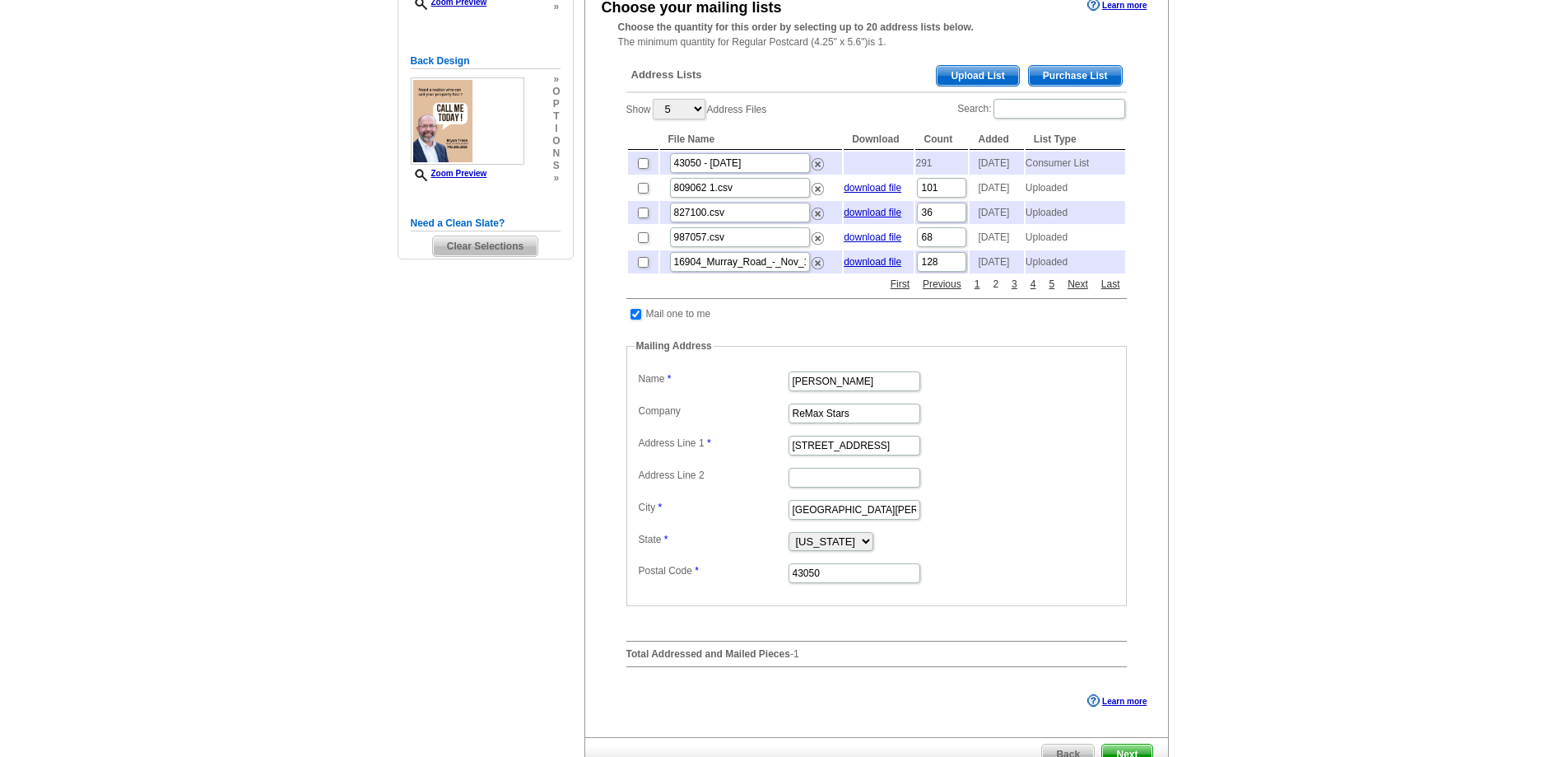
click at [994, 292] on link "2" at bounding box center [995, 283] width 14 height 14
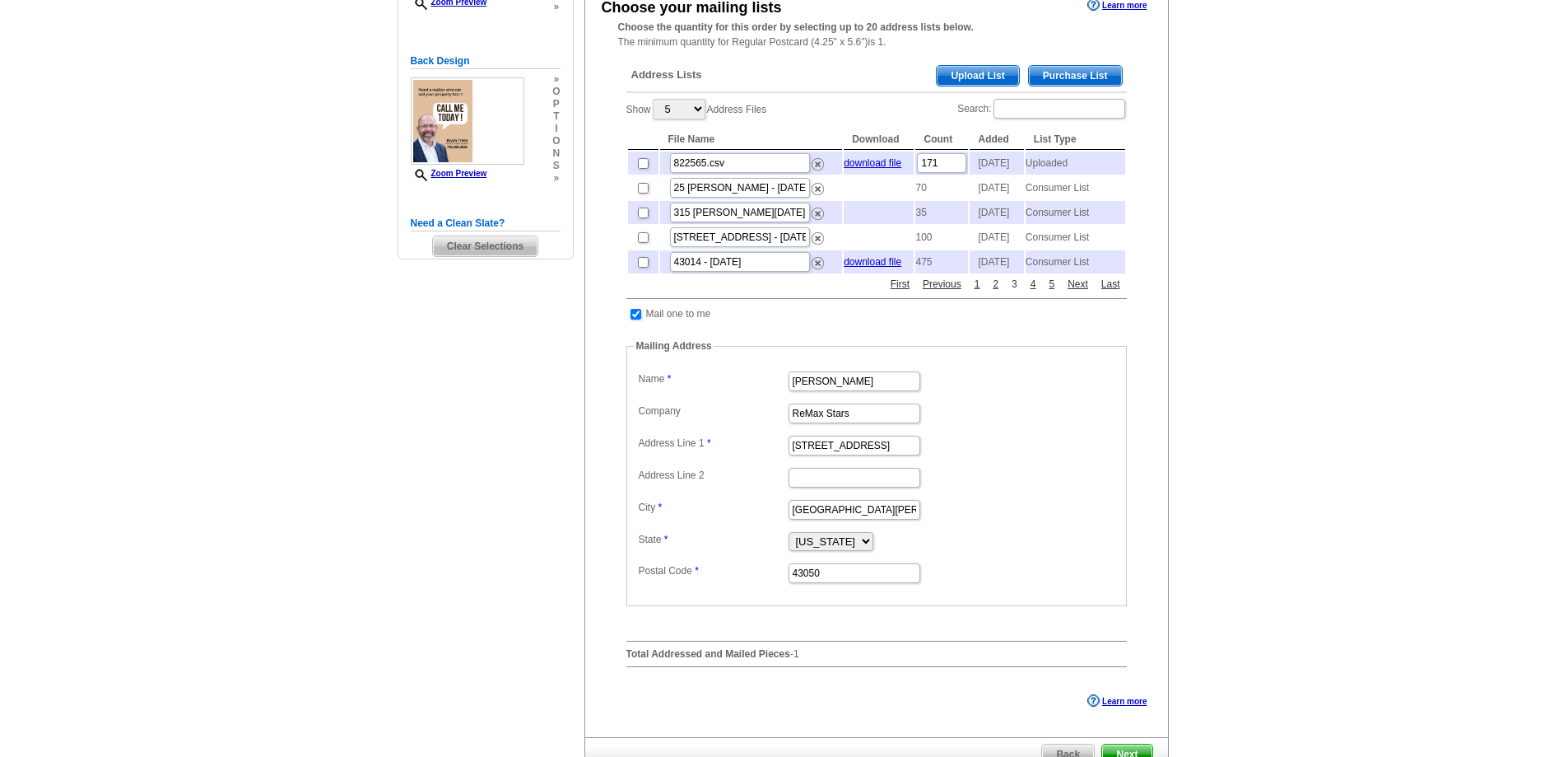
click at [1015, 292] on link "3" at bounding box center [1014, 283] width 14 height 14
click at [1033, 292] on link "4" at bounding box center [1033, 283] width 14 height 14
click at [643, 243] on input "checkbox" at bounding box center [643, 237] width 11 height 11
checkbox input "true"
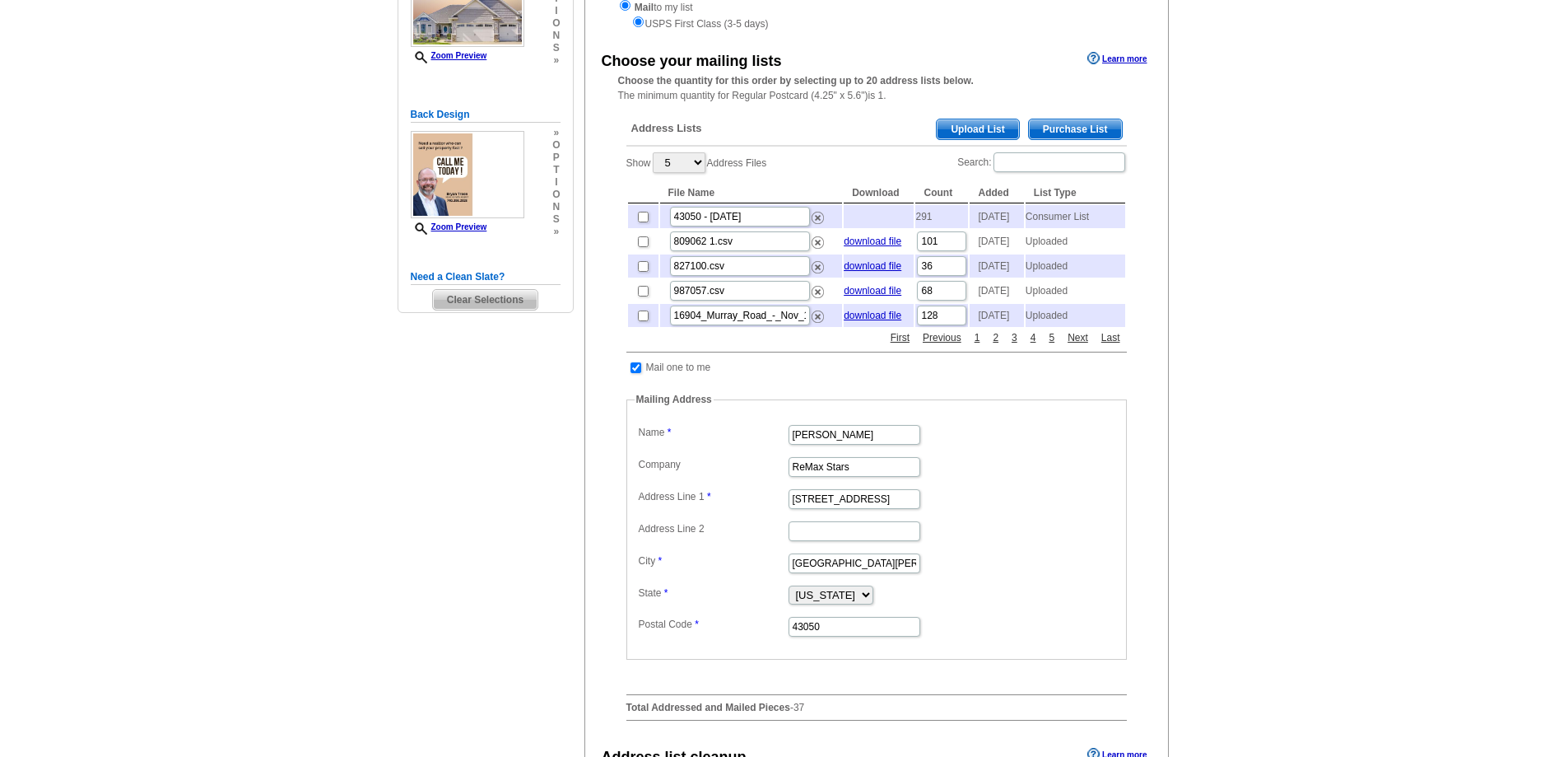
scroll to position [247, 0]
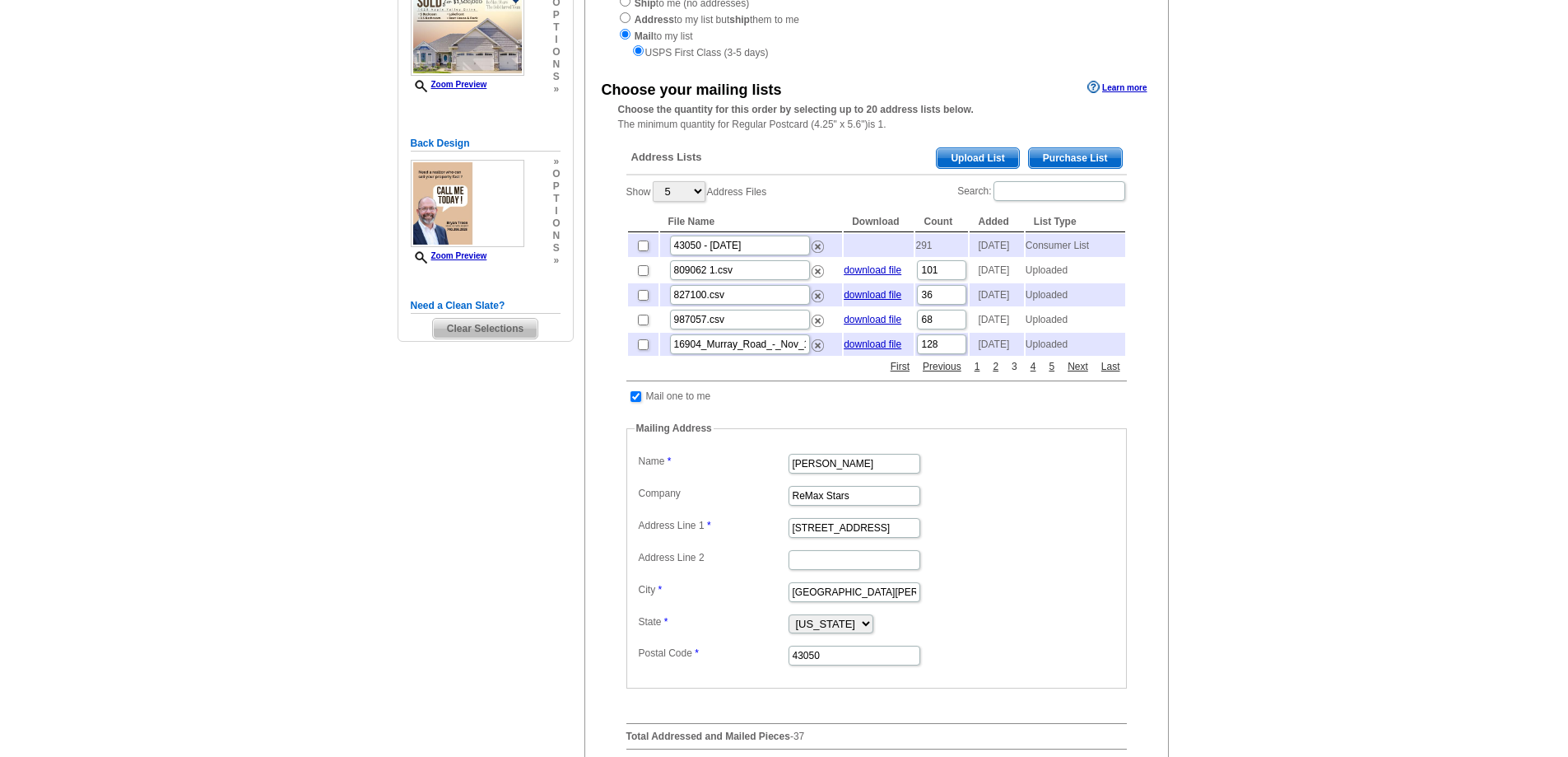
click at [1012, 374] on link "3" at bounding box center [1014, 366] width 14 height 14
click at [1085, 374] on link "Next" at bounding box center [1077, 366] width 29 height 14
click at [644, 350] on input "checkbox" at bounding box center [643, 344] width 11 height 11
checkbox input "true"
click at [1077, 374] on link "Next" at bounding box center [1077, 366] width 29 height 14
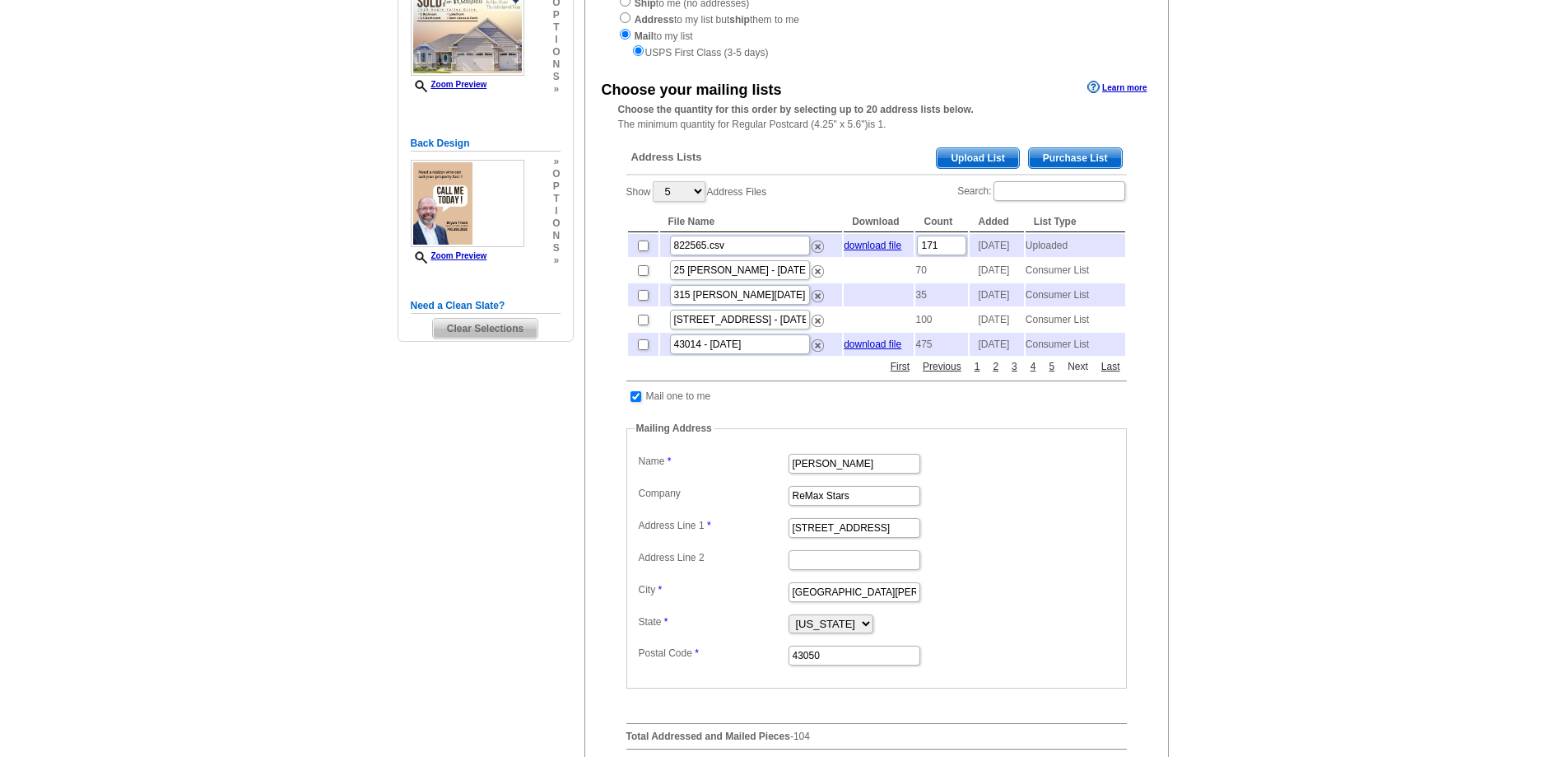
click at [1077, 374] on link "Next" at bounding box center [1077, 366] width 29 height 14
click at [1076, 374] on link "Next" at bounding box center [1077, 366] width 29 height 14
click at [643, 249] on input "checkbox" at bounding box center [643, 246] width 11 height 11
checkbox input "true"
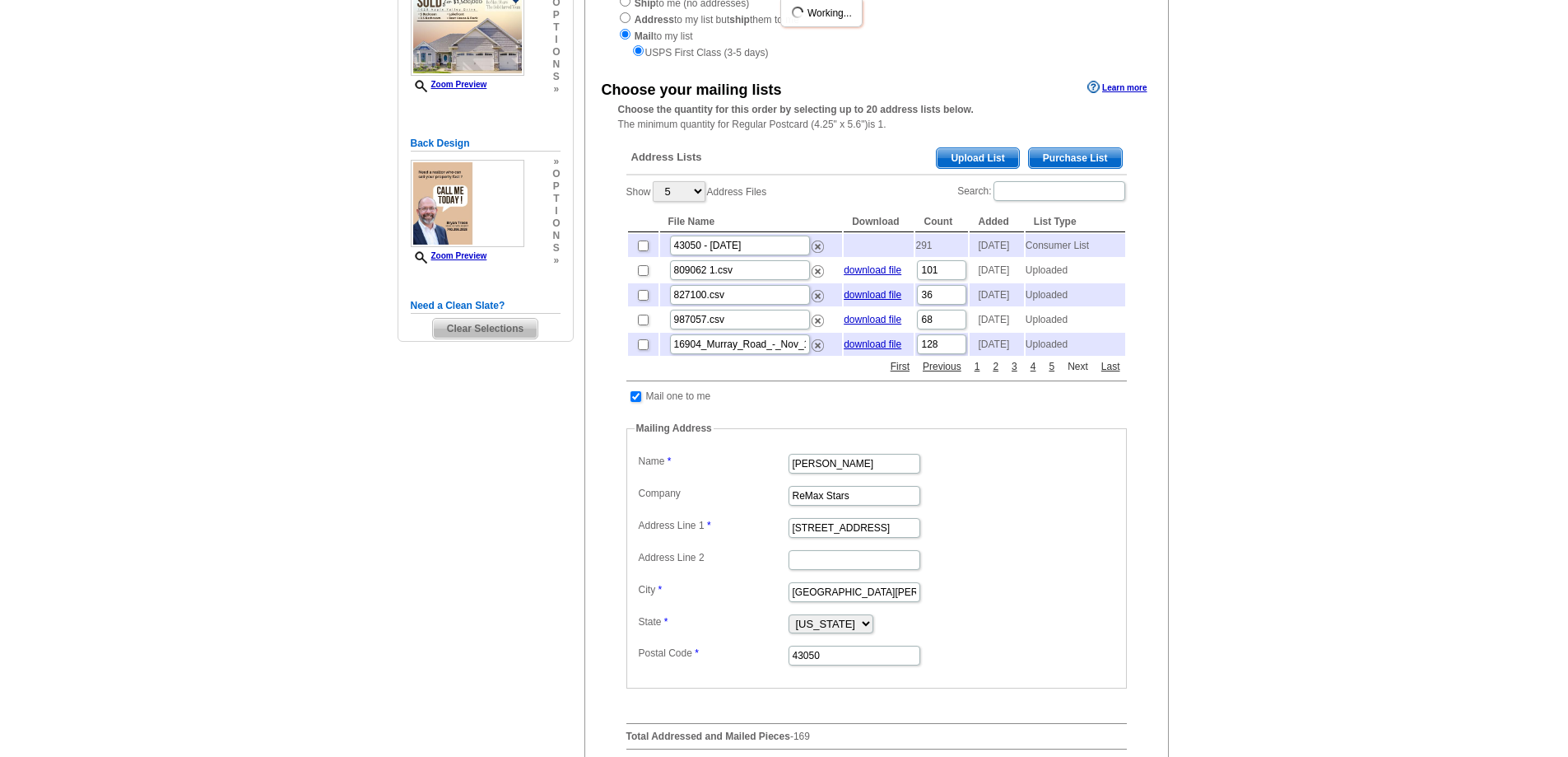
click at [1077, 374] on link "Next" at bounding box center [1077, 366] width 29 height 14
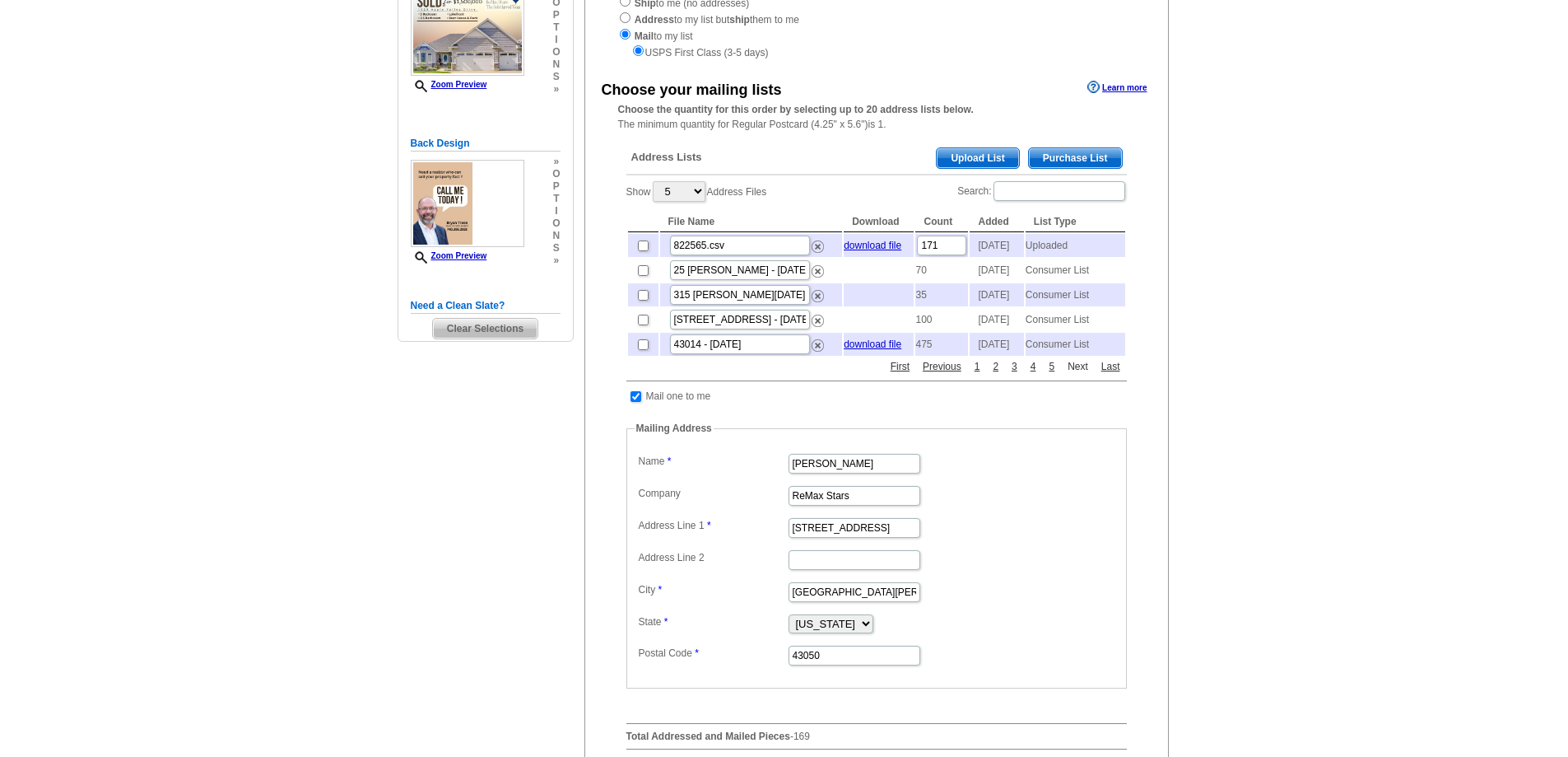
click at [1077, 374] on link "Next" at bounding box center [1077, 366] width 29 height 14
click at [1080, 374] on link "Next" at bounding box center [1077, 366] width 29 height 14
click at [939, 374] on link "Previous" at bounding box center [941, 366] width 47 height 14
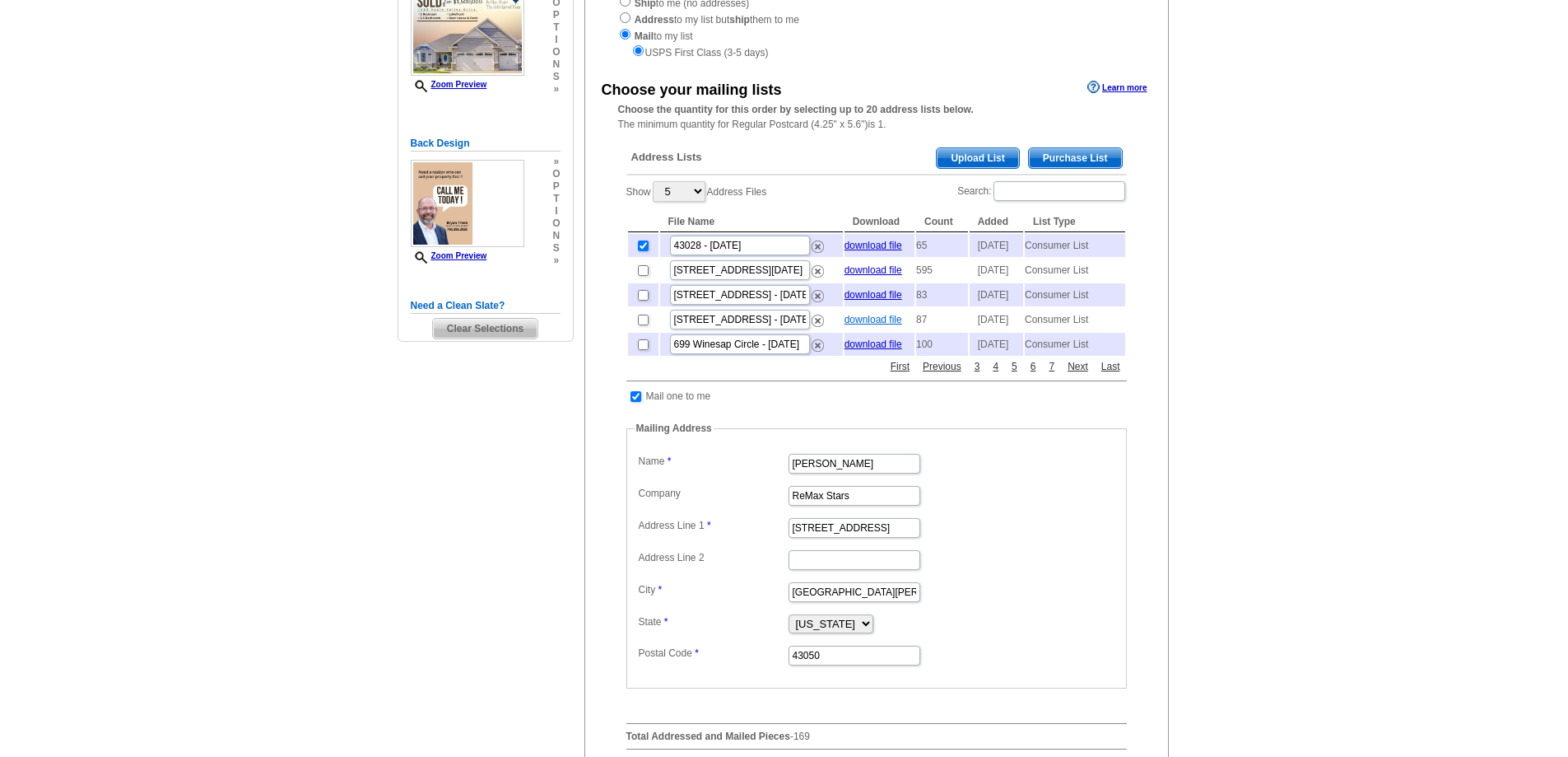
click at [882, 326] on link "download file" at bounding box center [873, 320] width 58 height 12
click at [944, 374] on link "Previous" at bounding box center [941, 366] width 47 height 14
click at [890, 326] on link "download file" at bounding box center [873, 320] width 58 height 12
click at [1080, 374] on link "Next" at bounding box center [1077, 366] width 29 height 14
click at [641, 300] on input "checkbox" at bounding box center [643, 295] width 11 height 11
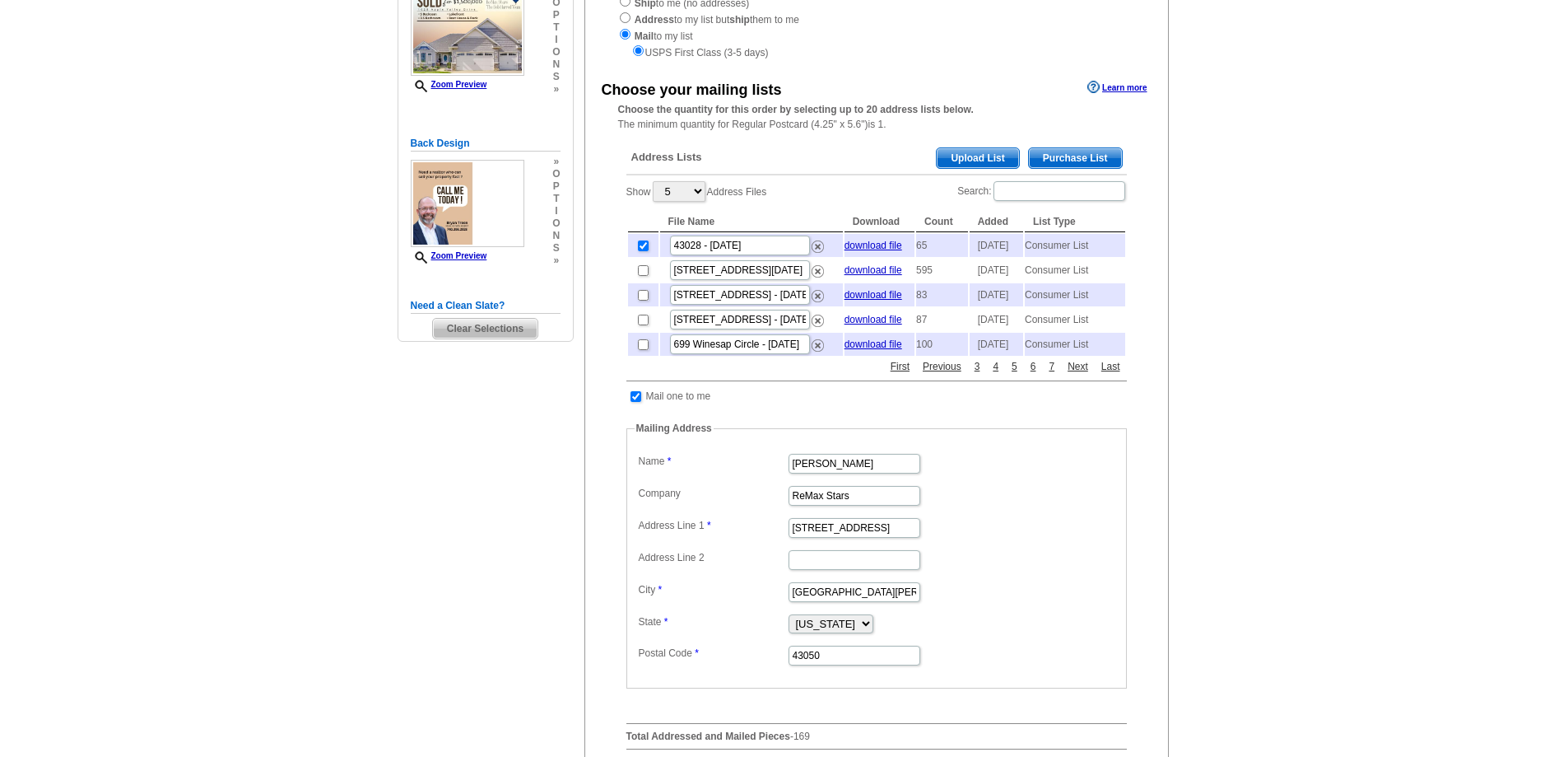
checkbox input "true"
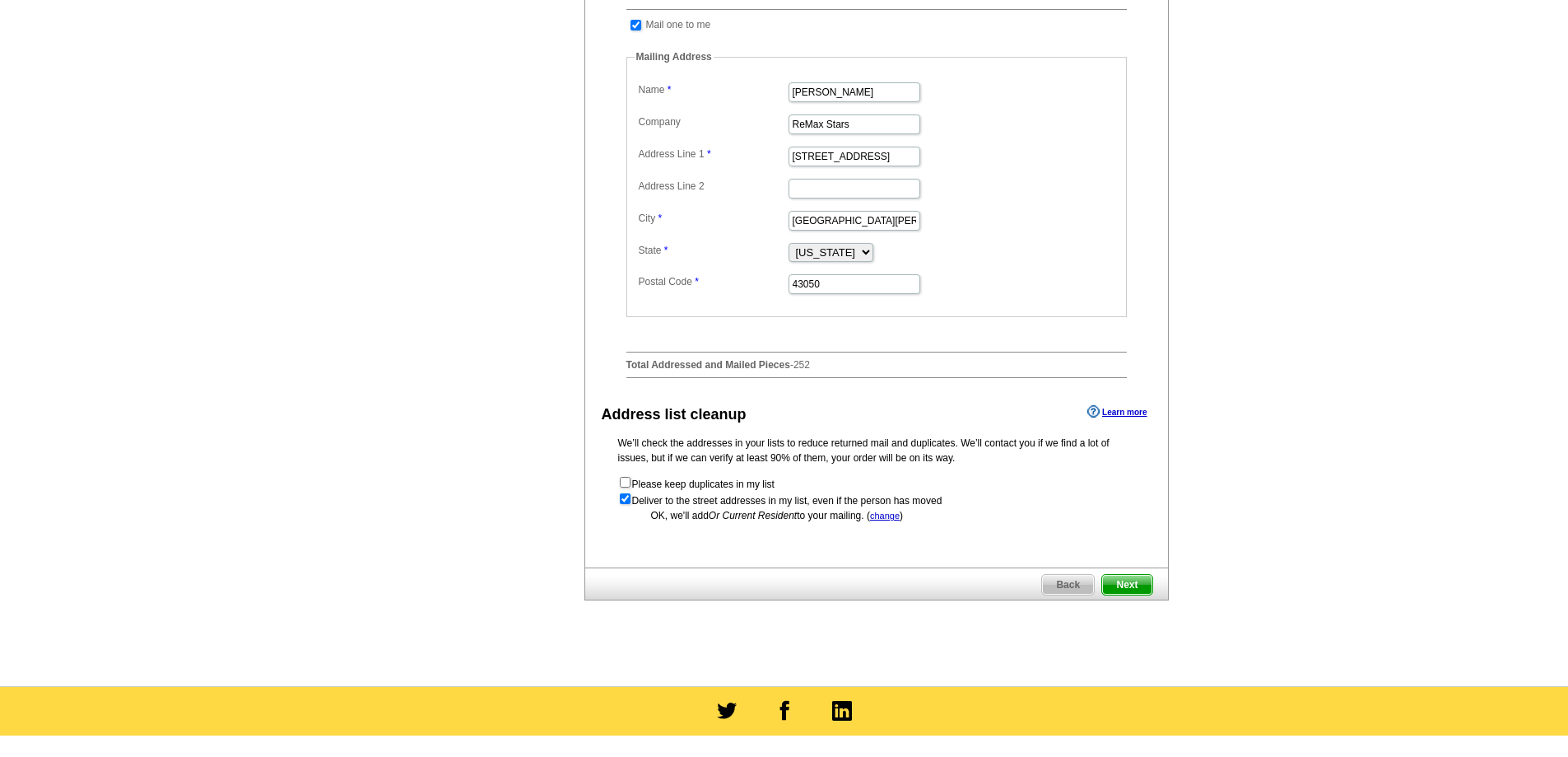
scroll to position [659, 0]
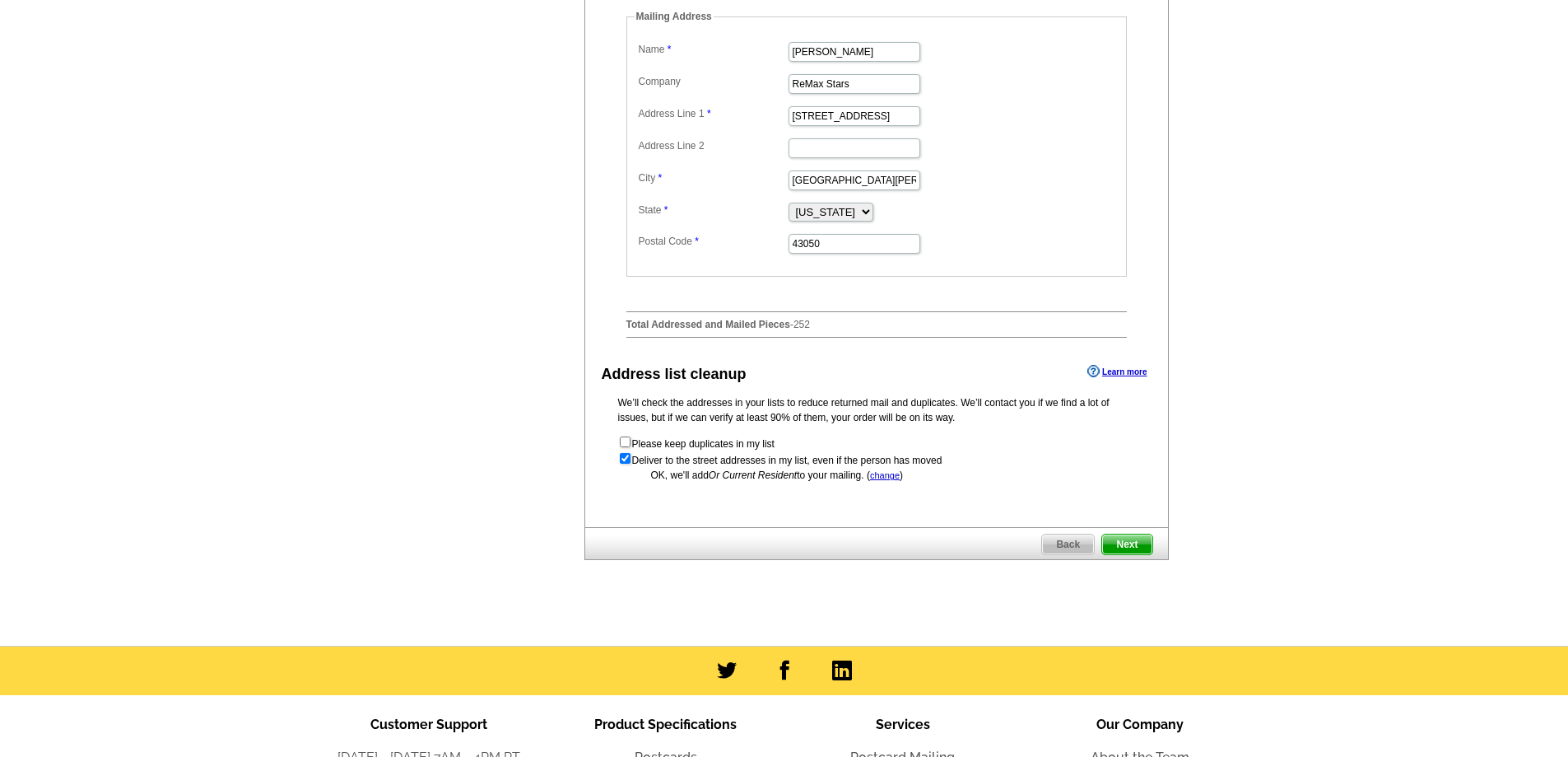
click at [1118, 554] on span "Next" at bounding box center [1126, 544] width 49 height 20
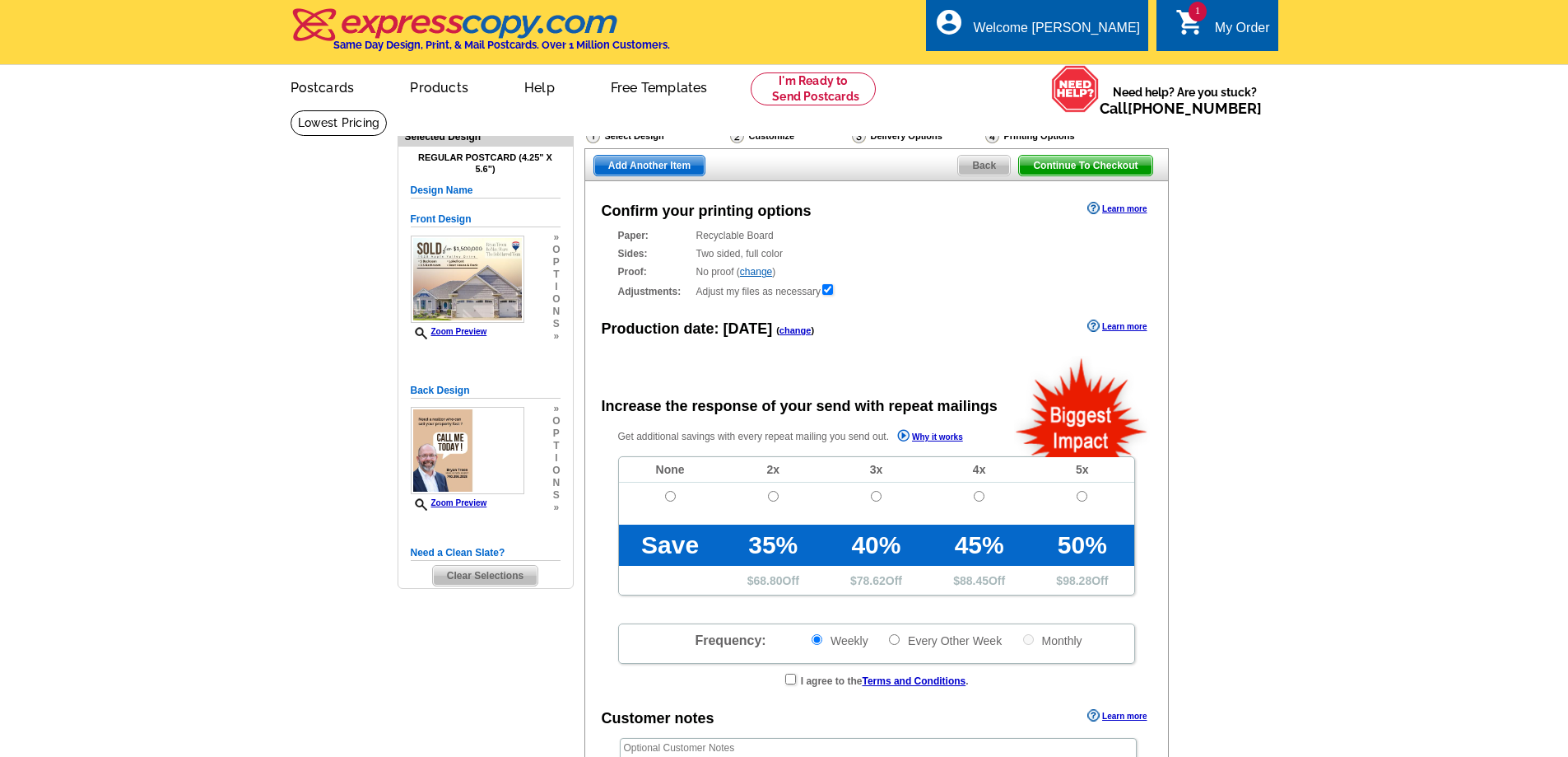
radio input "false"
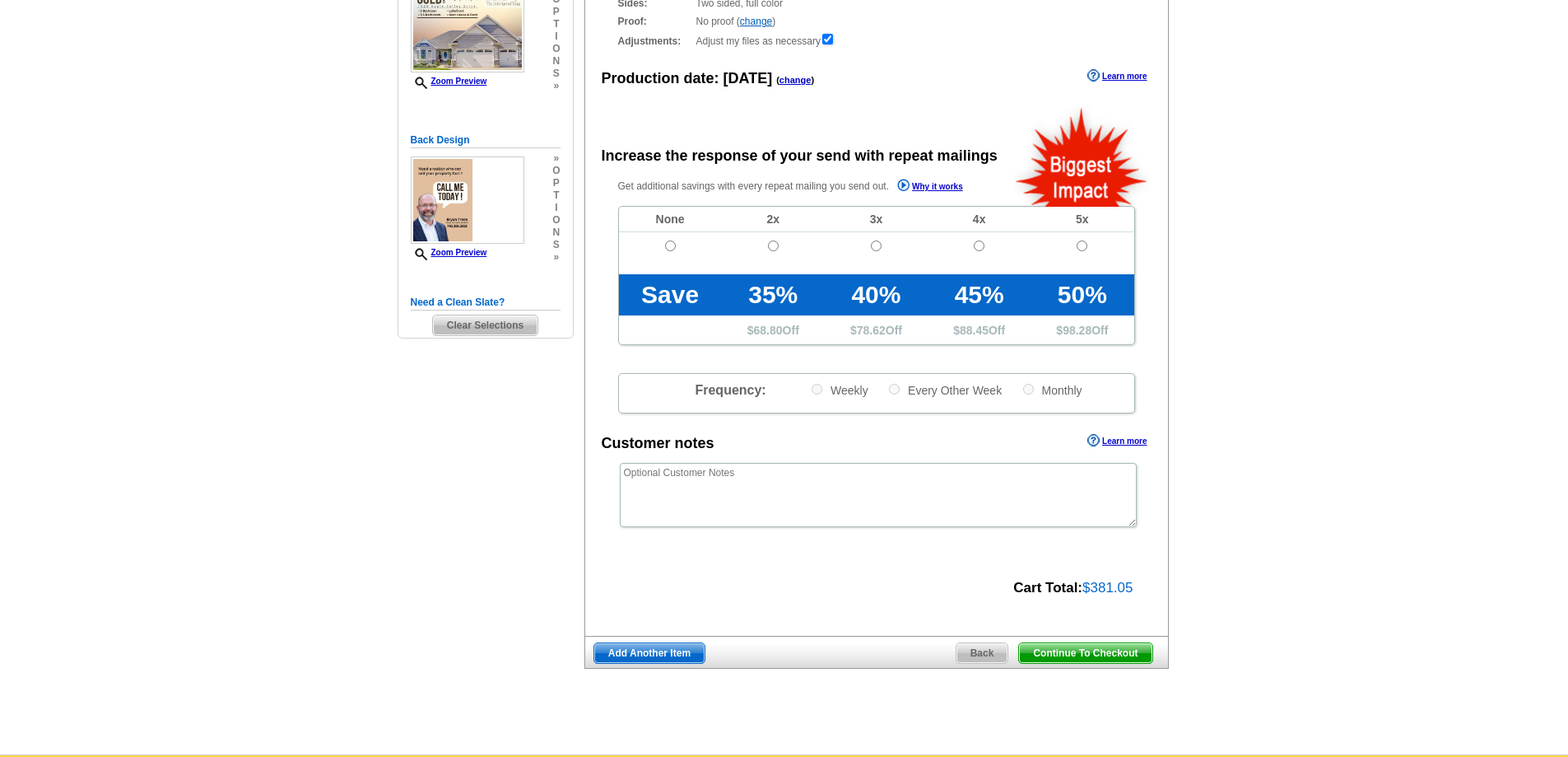
scroll to position [329, 0]
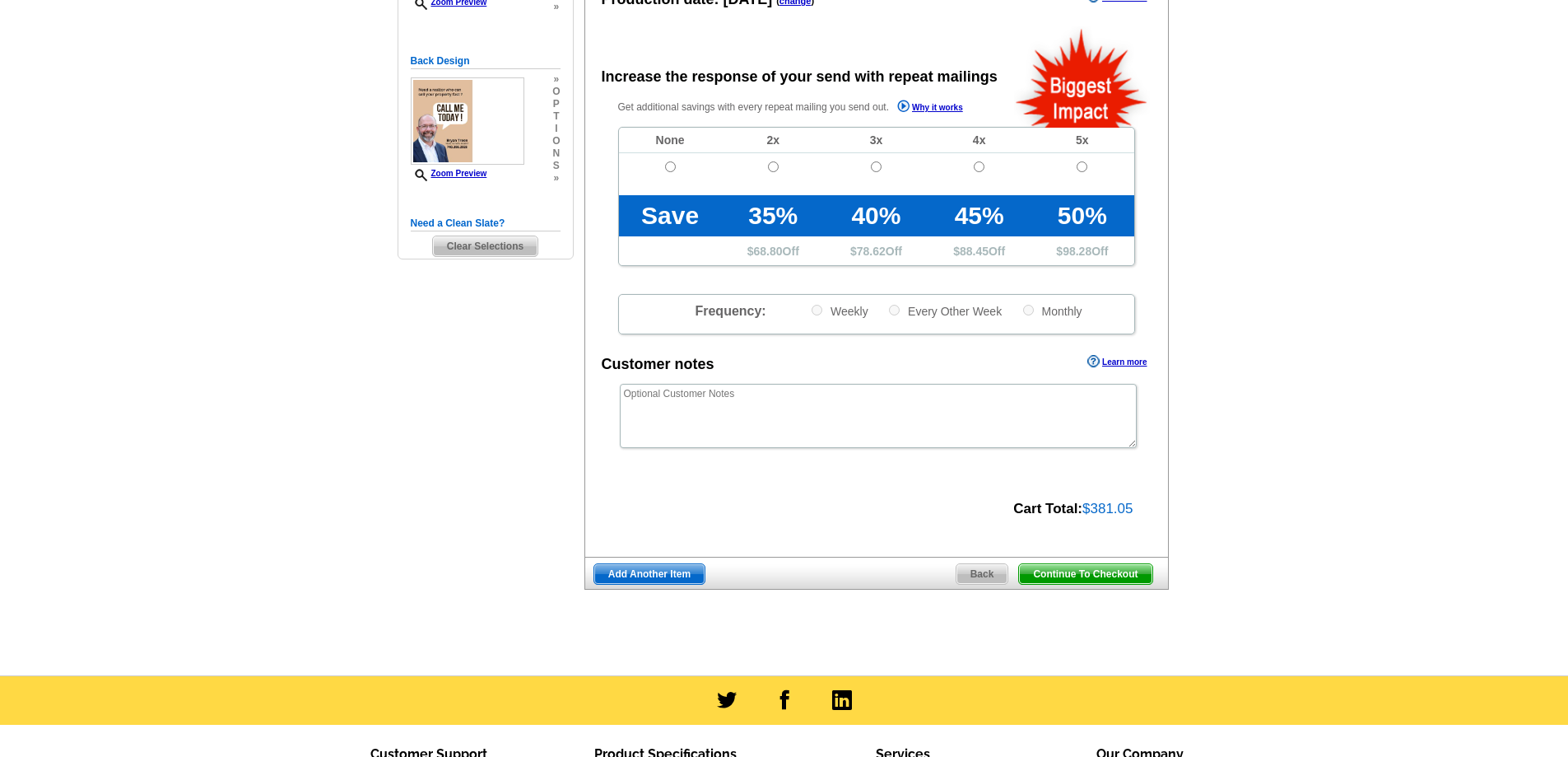
click at [1093, 576] on span "Continue To Checkout" at bounding box center [1085, 574] width 133 height 20
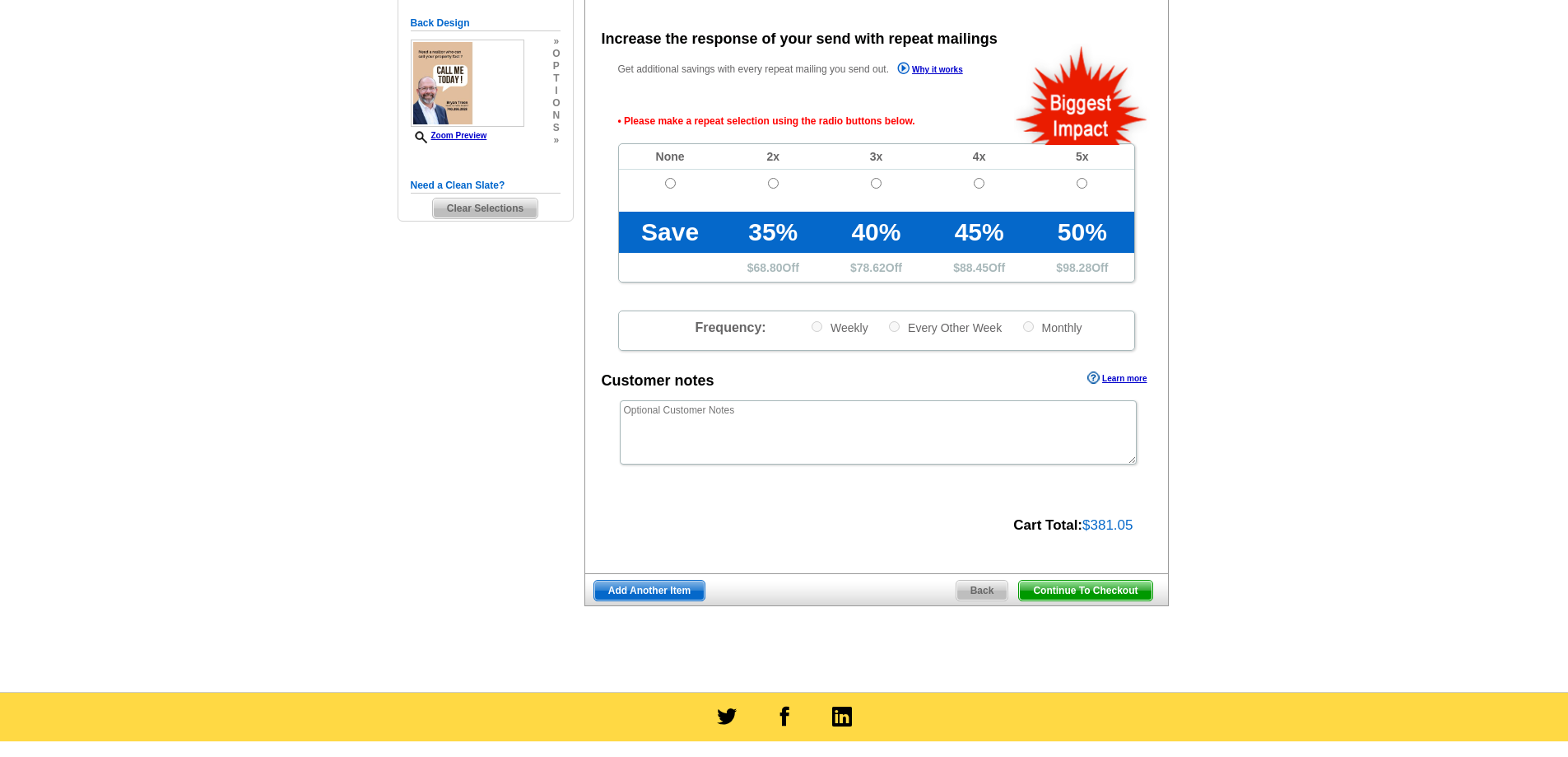
scroll to position [369, 0]
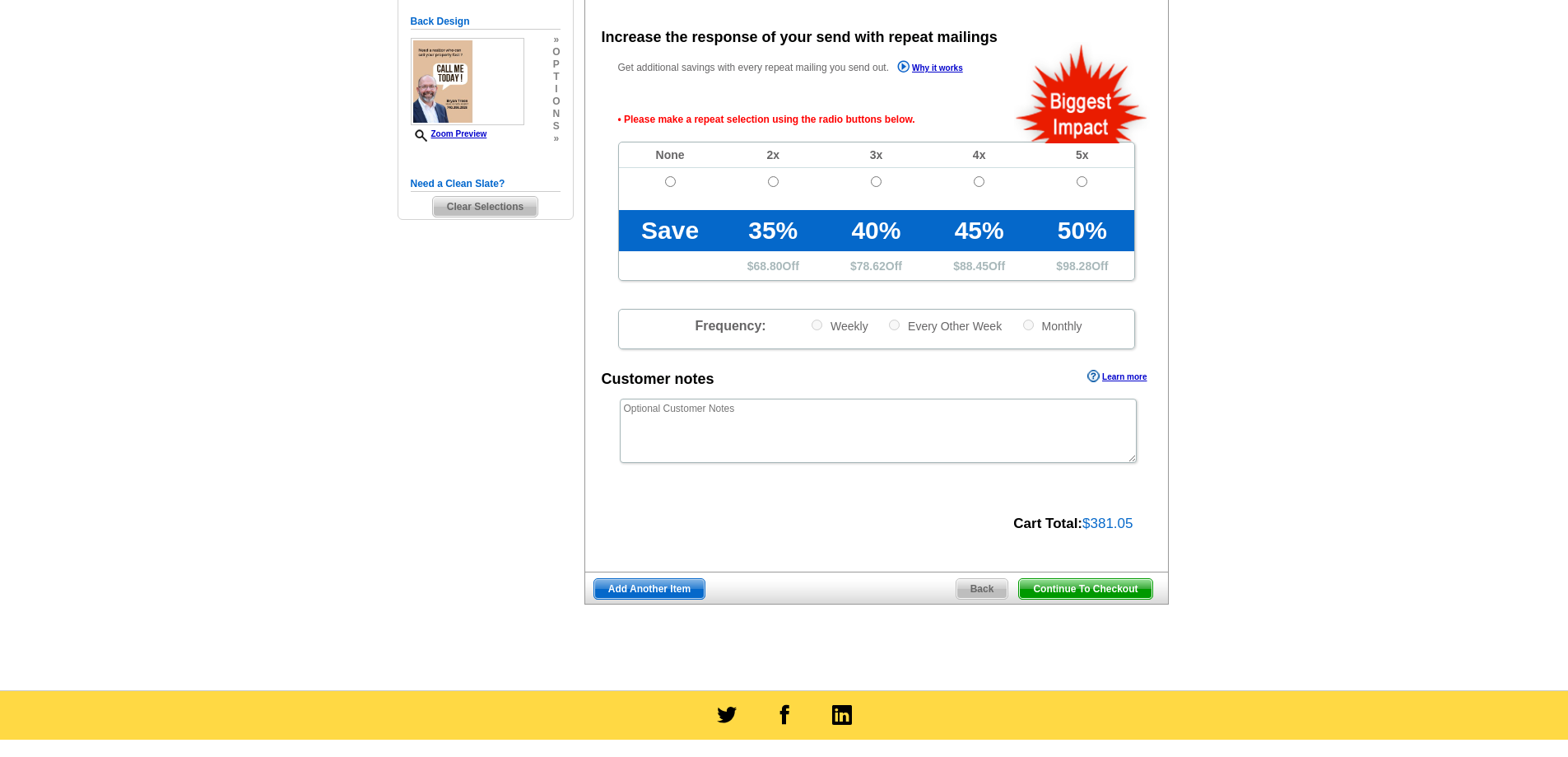
click at [1088, 589] on span "Continue To Checkout" at bounding box center [1085, 588] width 133 height 20
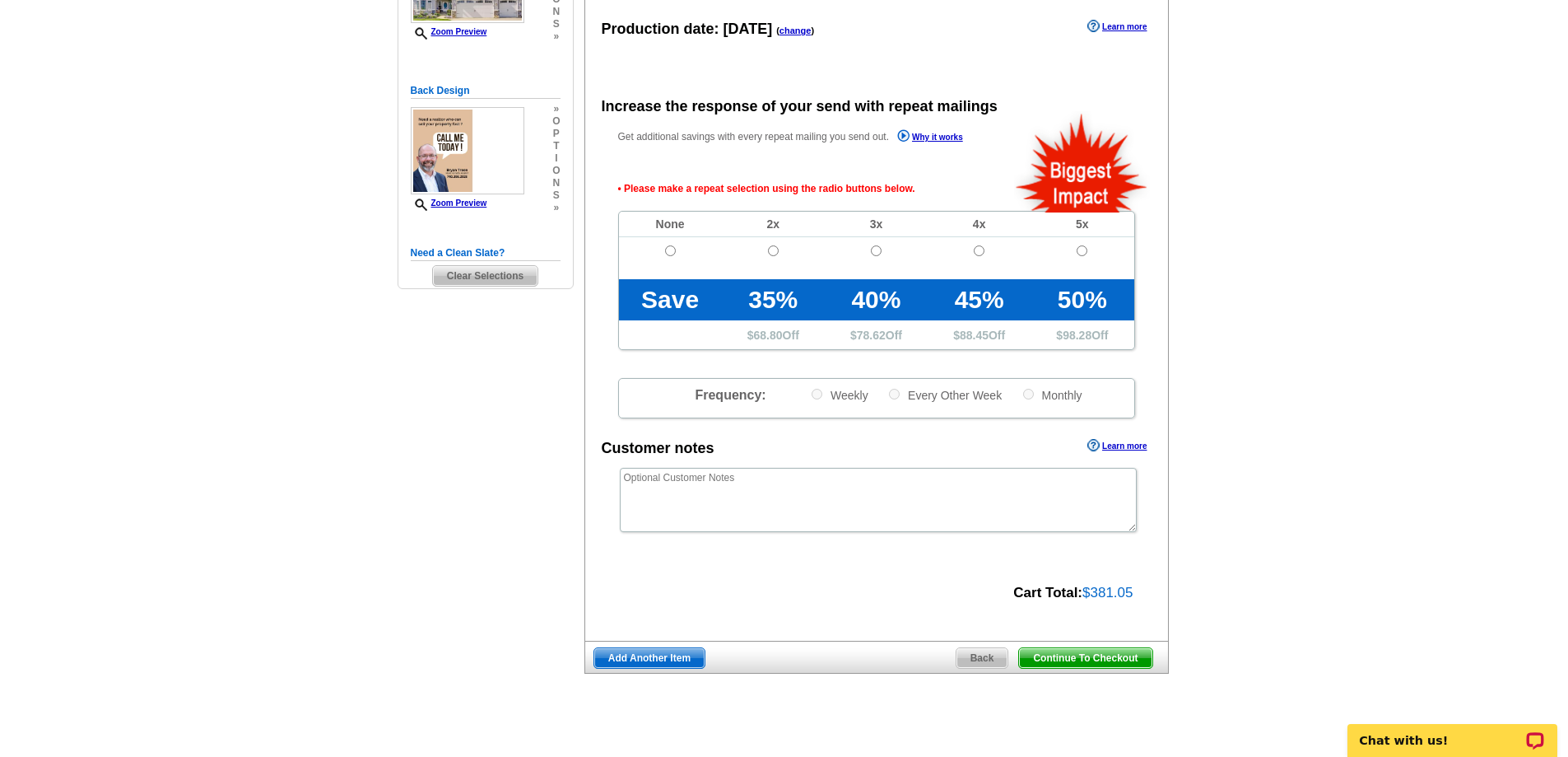
scroll to position [286, 0]
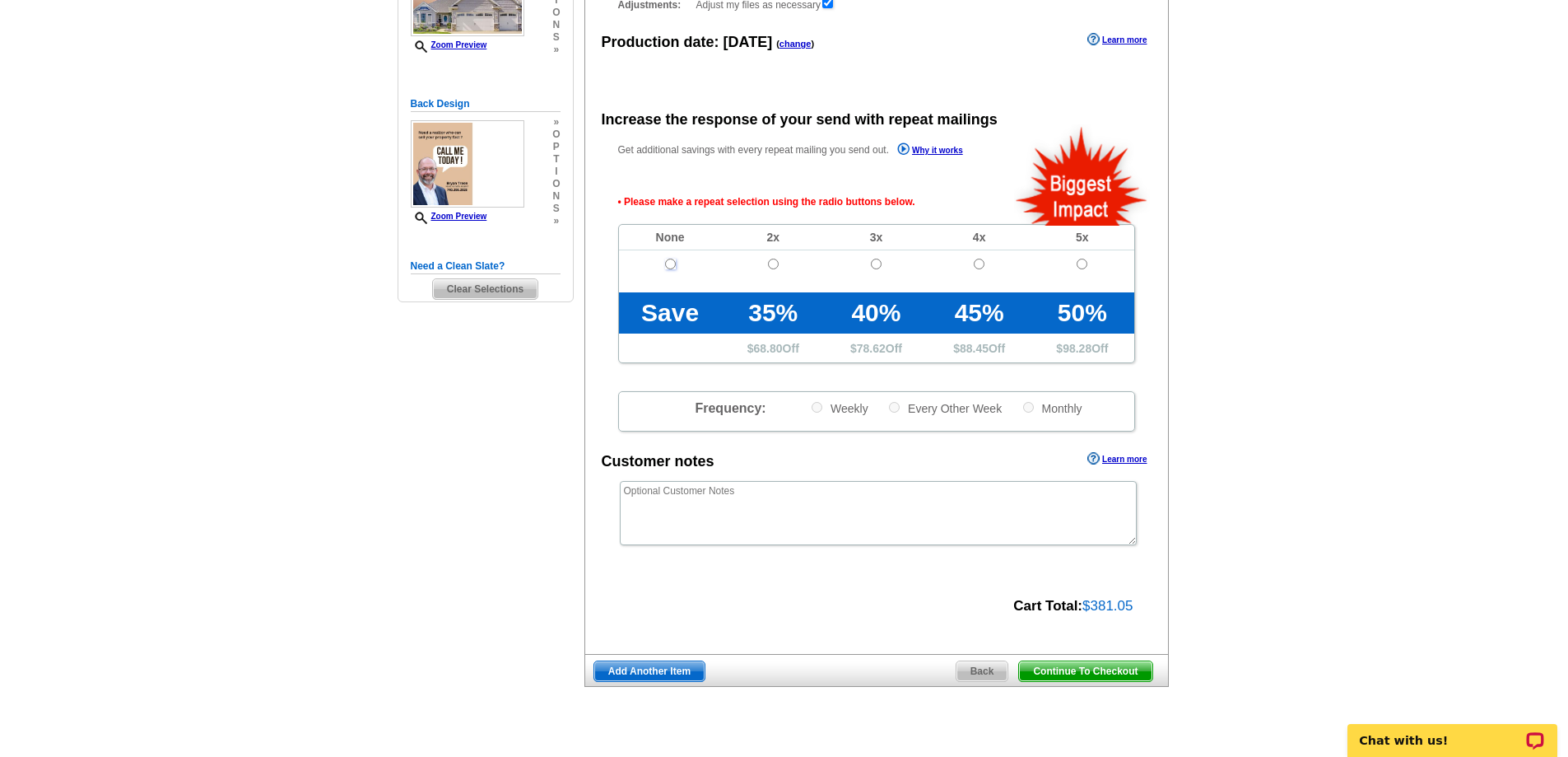
click at [666, 263] on input "radio" at bounding box center [670, 263] width 11 height 11
radio input "true"
click at [1092, 673] on span "Continue To Checkout" at bounding box center [1085, 670] width 133 height 20
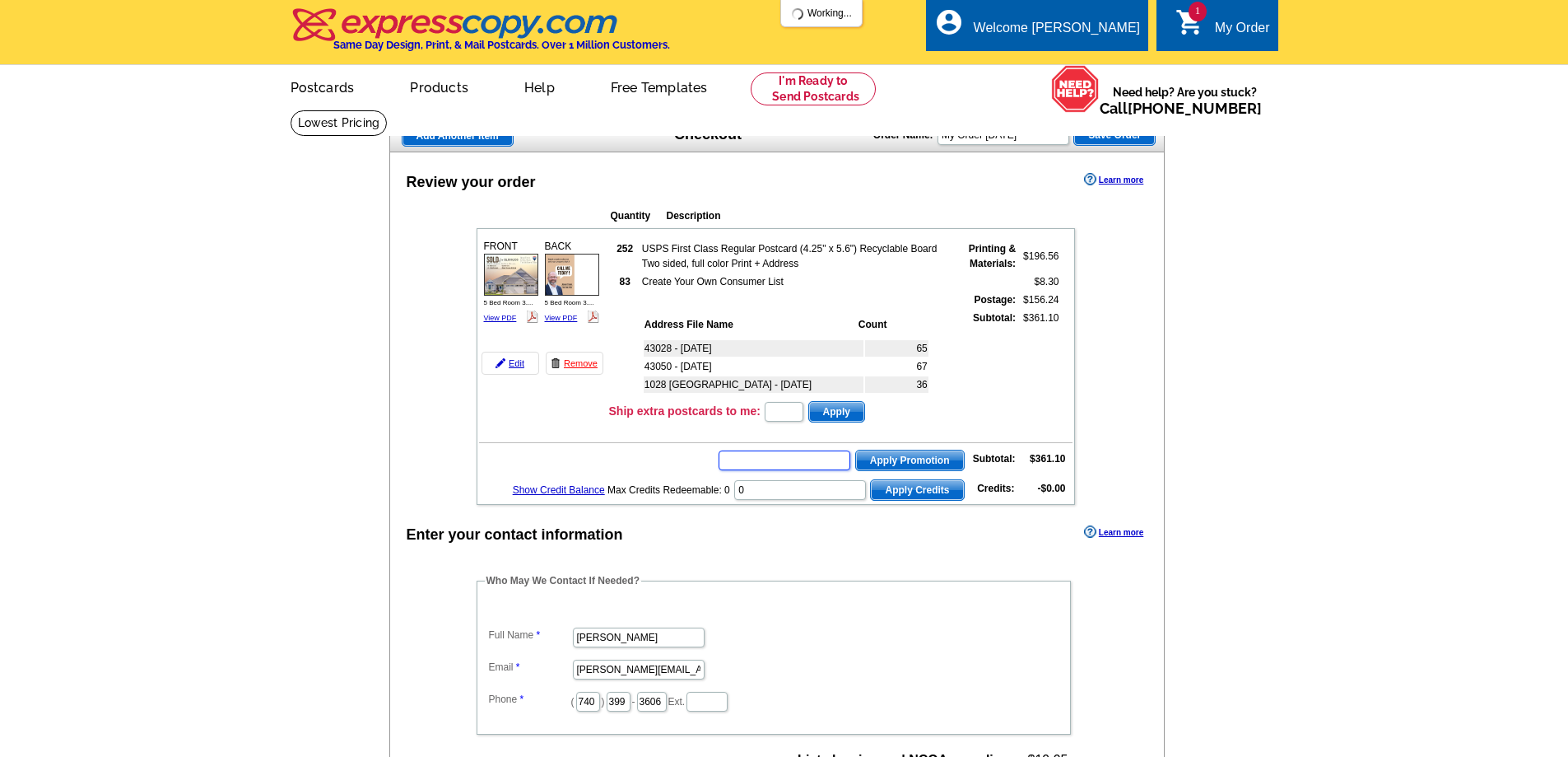
click at [762, 465] on input "text" at bounding box center [784, 460] width 132 height 20
type input "Grow0725"
click at [934, 453] on span "Apply Promotion" at bounding box center [910, 460] width 108 height 20
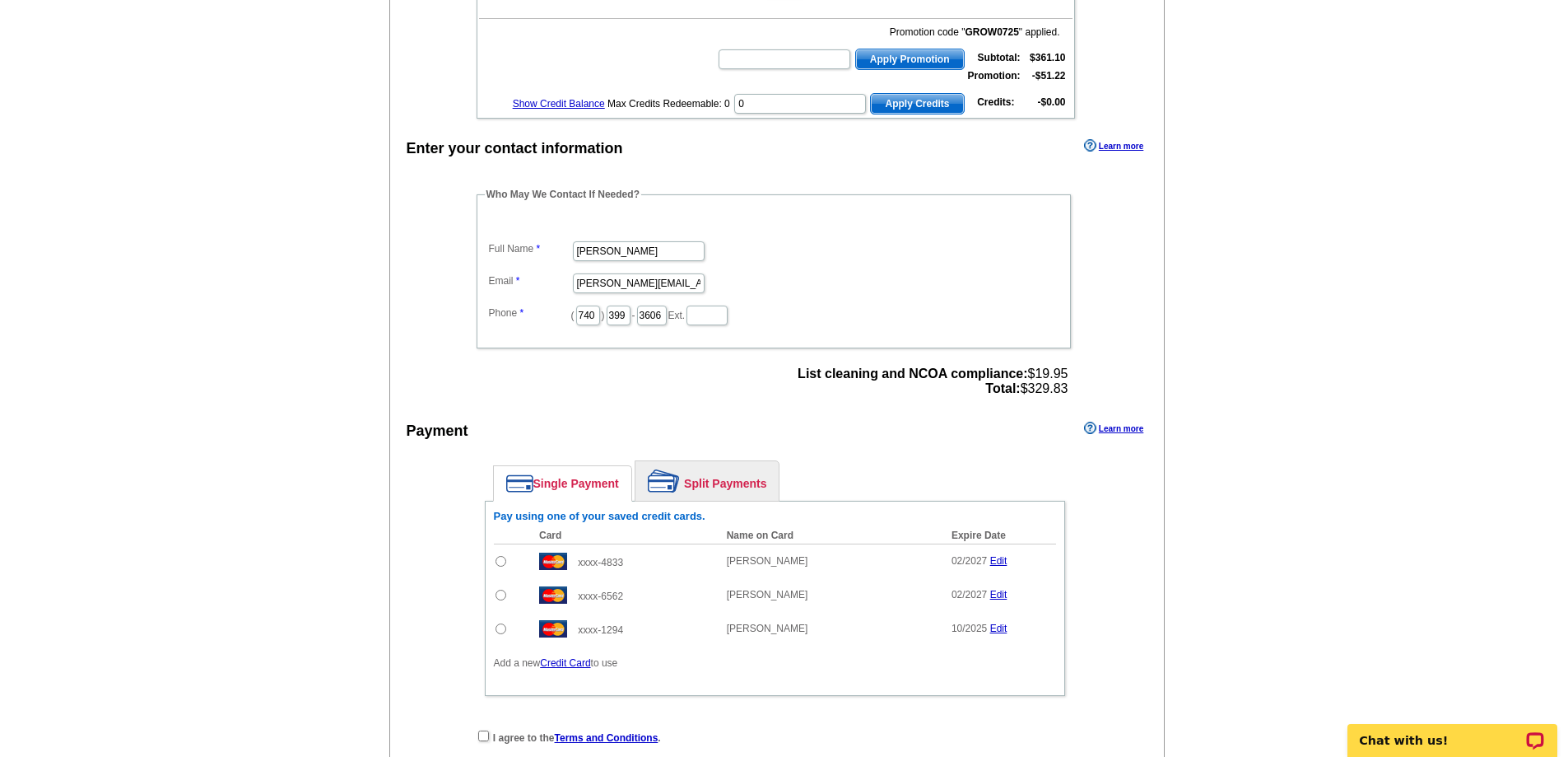
scroll to position [411, 0]
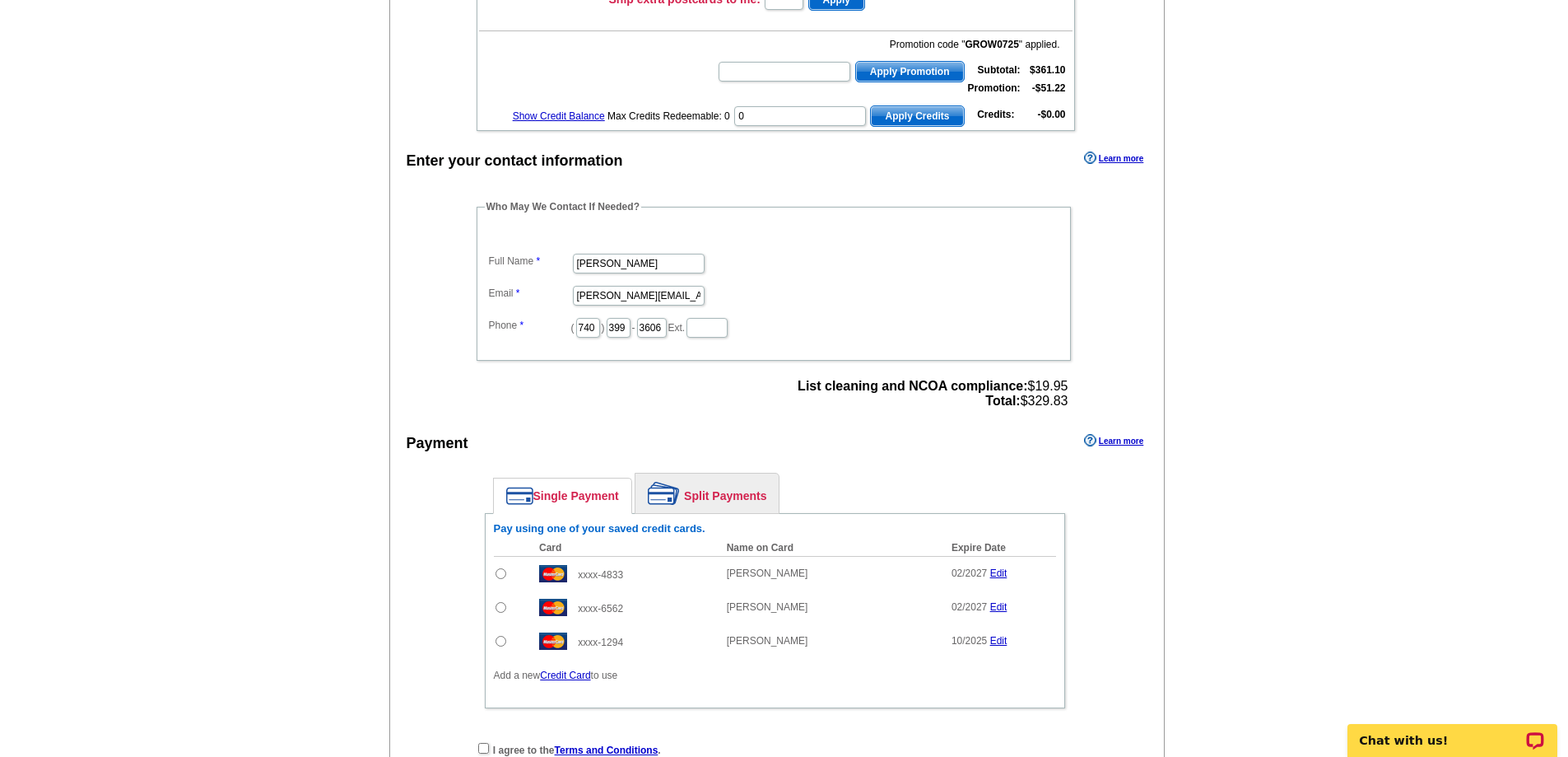
click at [501, 571] on input "radio" at bounding box center [501, 573] width 11 height 11
radio input "true"
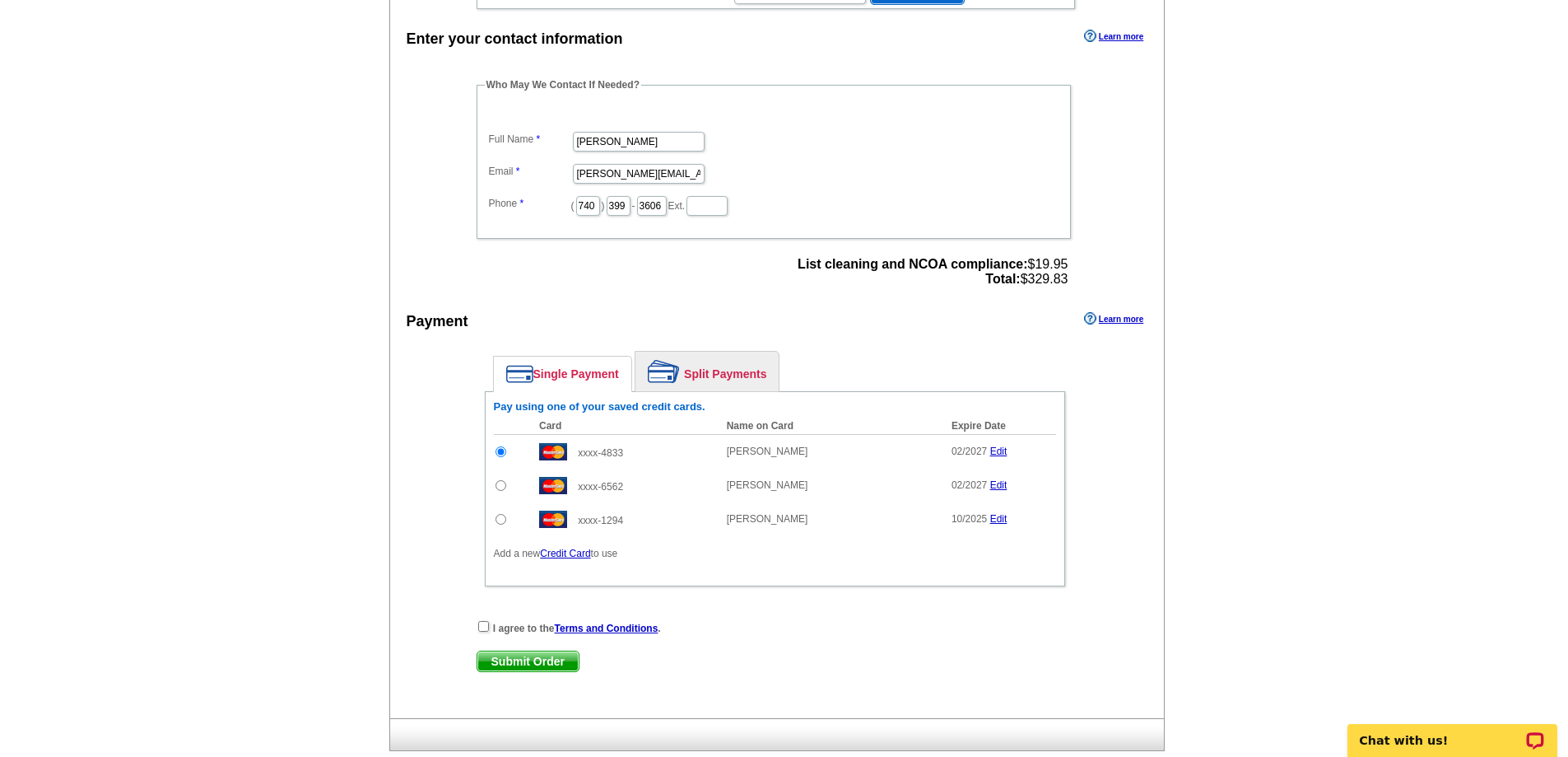
scroll to position [576, 0]
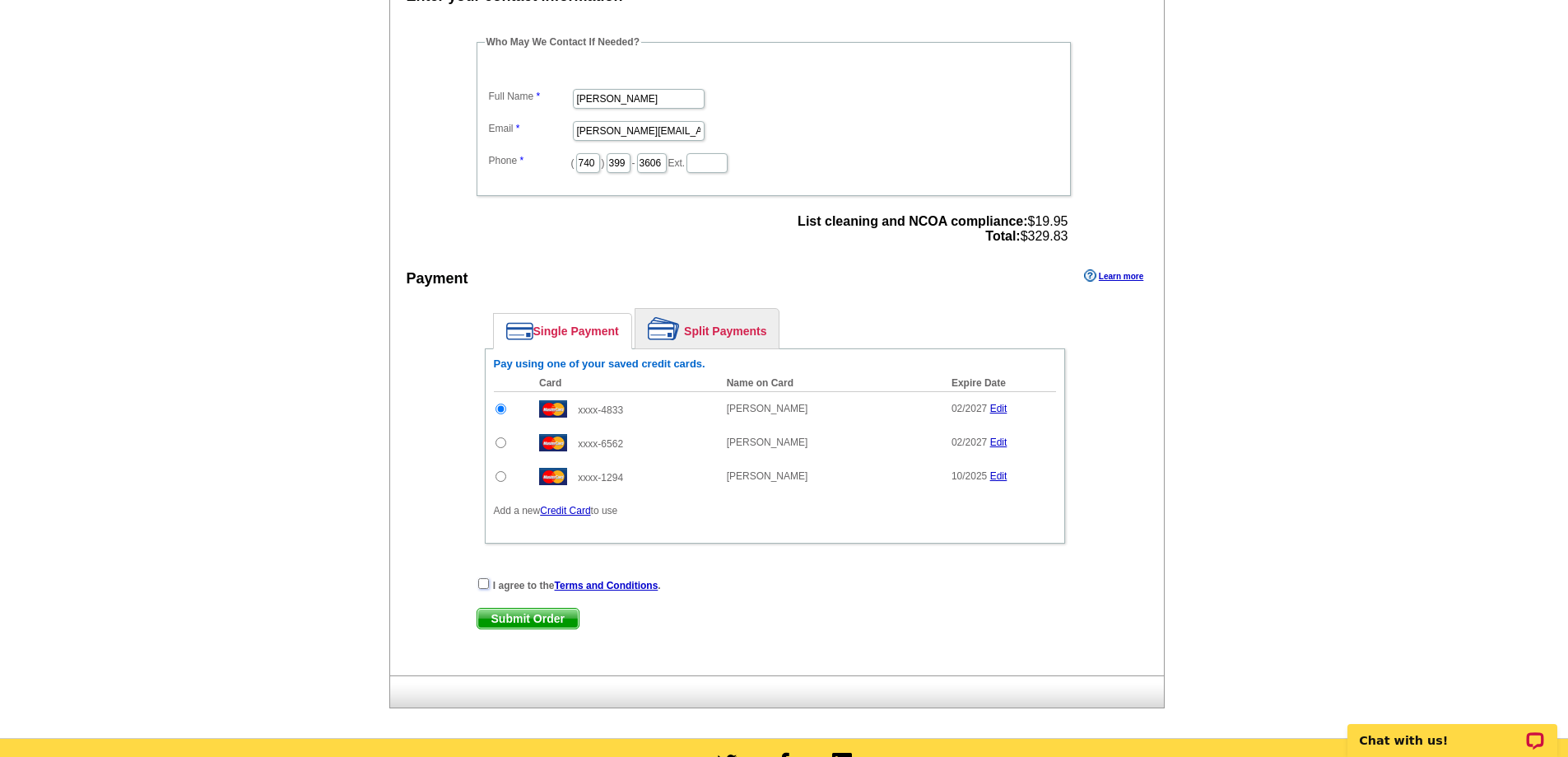
click at [484, 587] on input "checkbox" at bounding box center [483, 583] width 11 height 11
checkbox input "true"
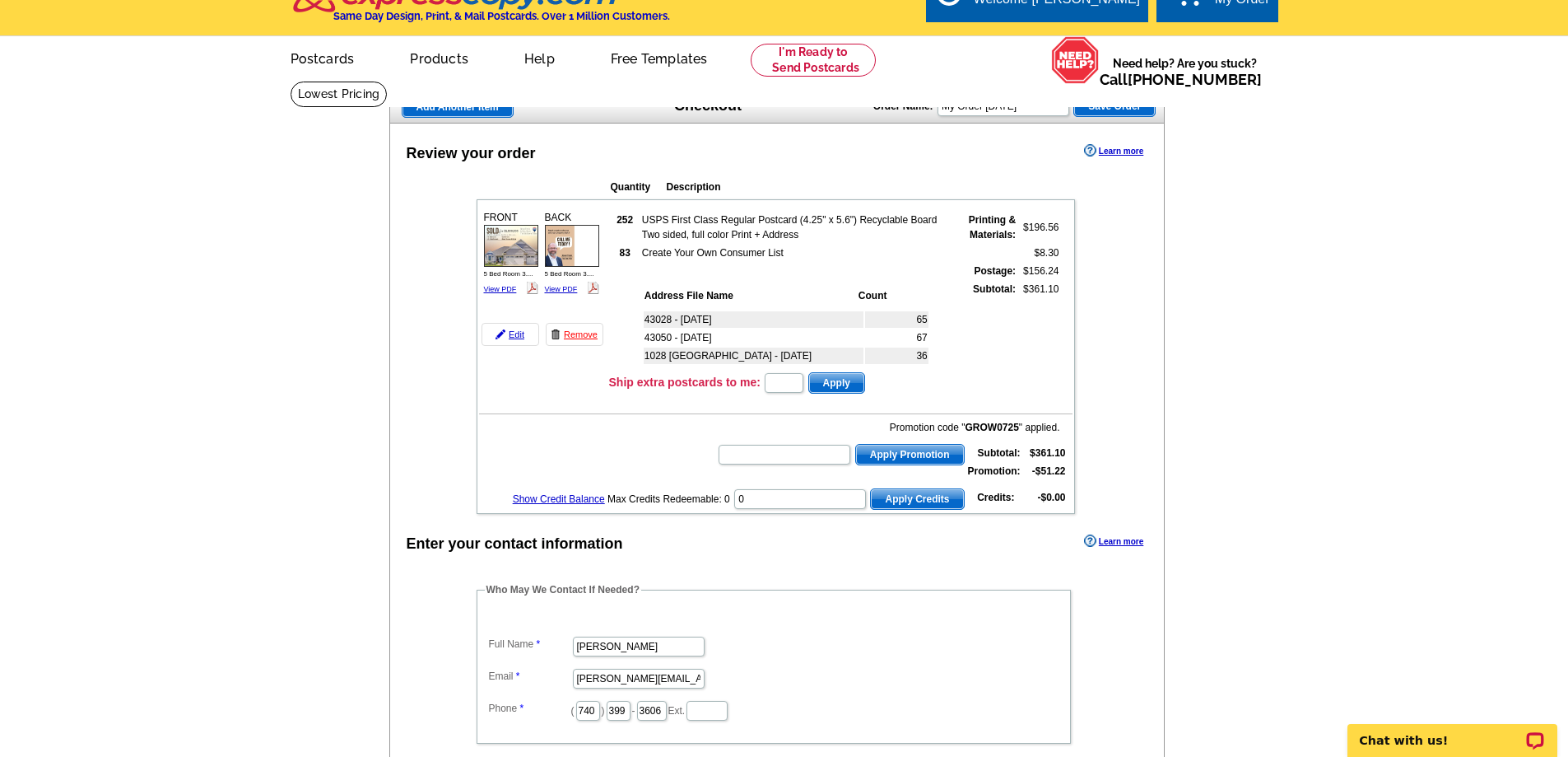
scroll to position [0, 0]
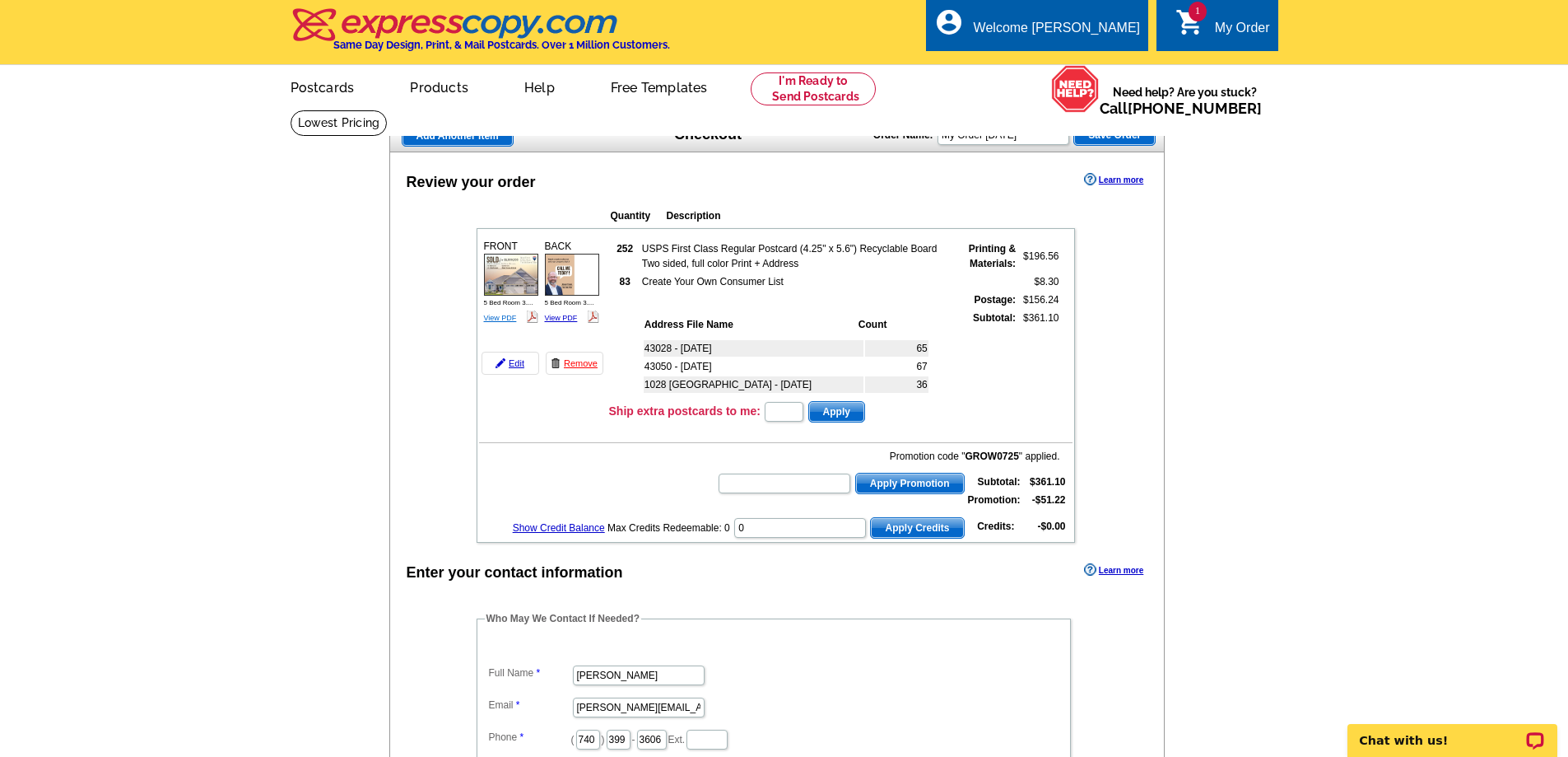
click at [505, 316] on link "View PDF" at bounding box center [501, 318] width 33 height 9
click at [565, 281] on img at bounding box center [572, 274] width 54 height 41
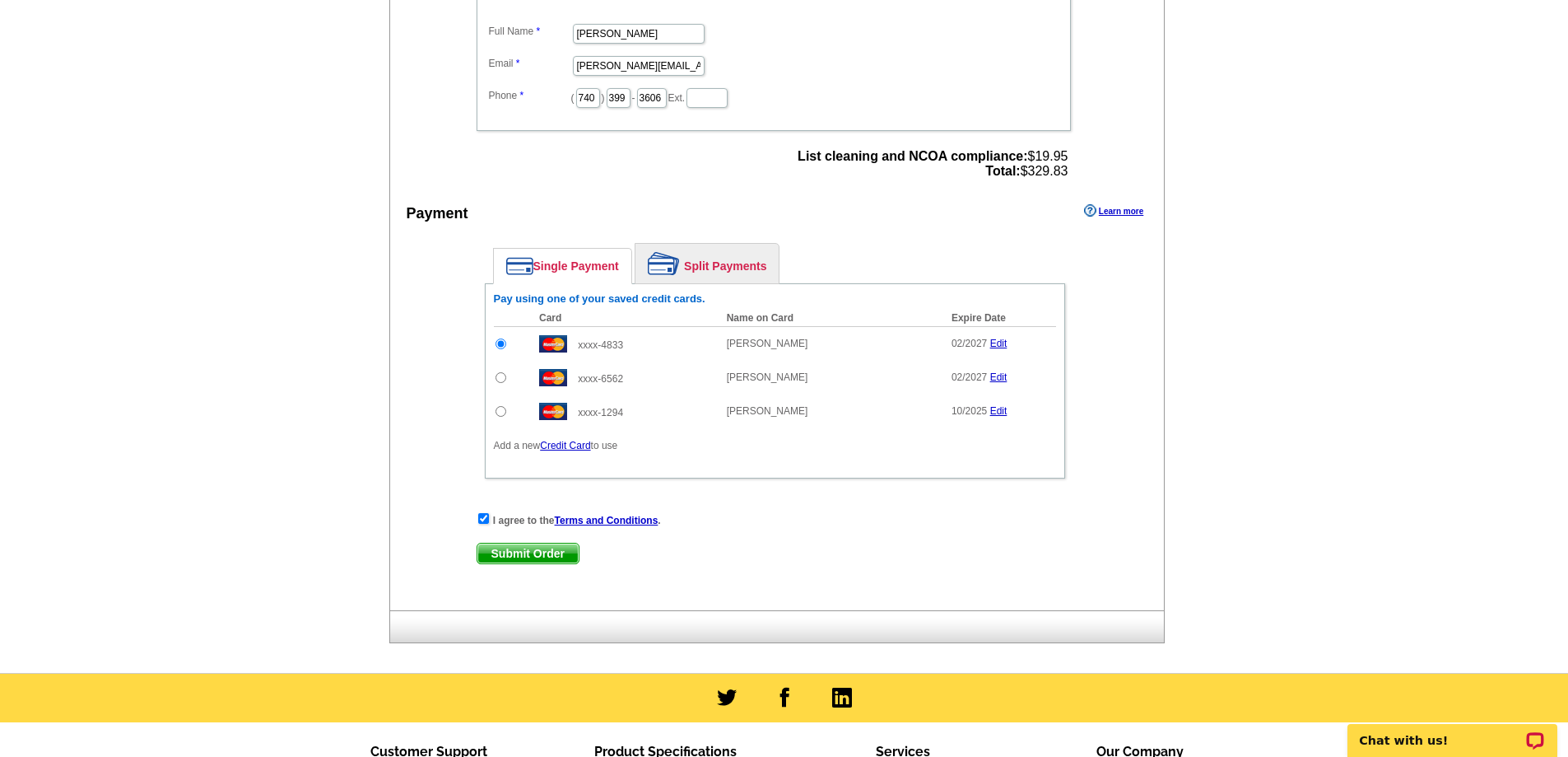
scroll to position [659, 0]
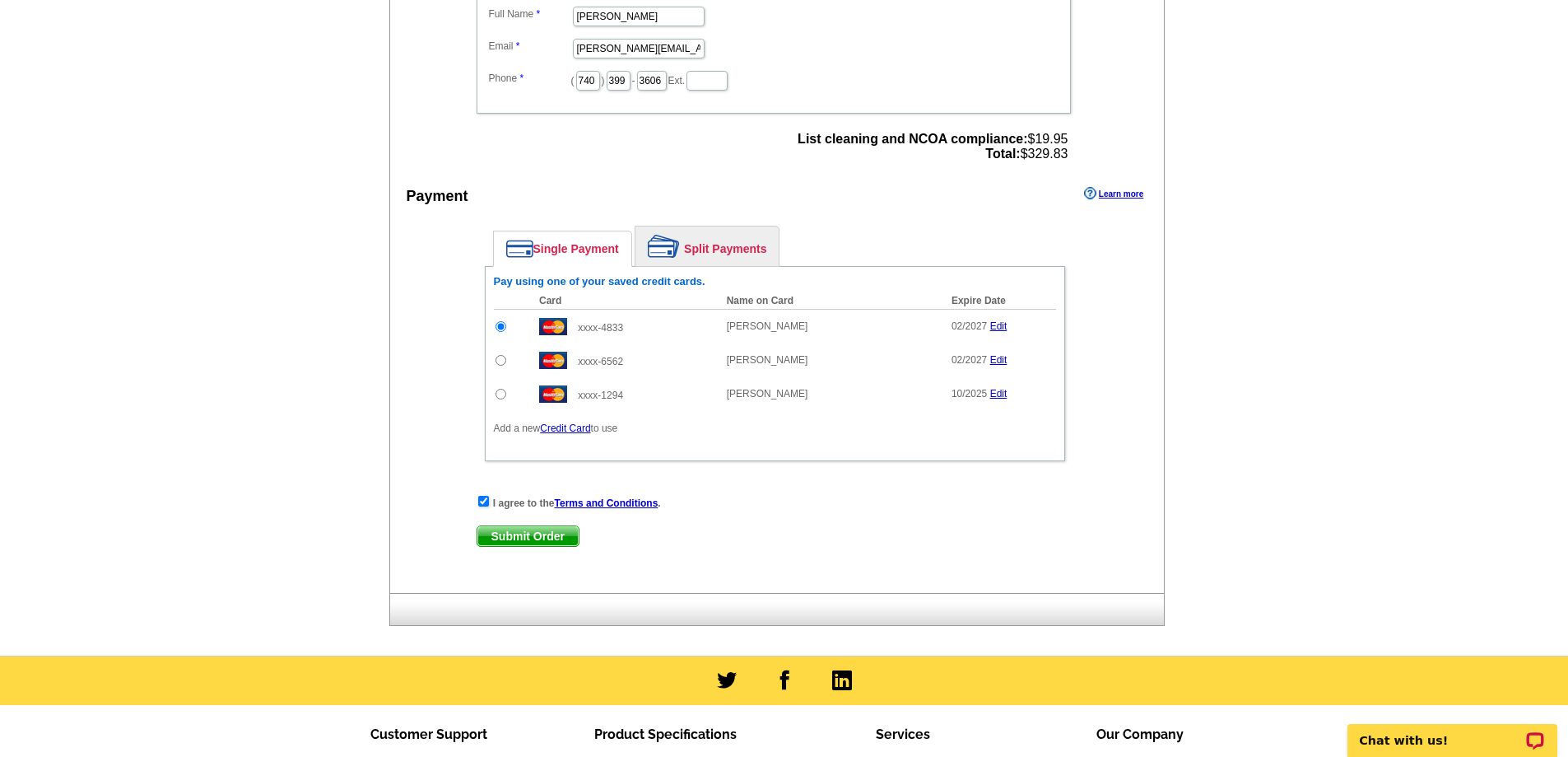
click at [553, 537] on span "Submit Order" at bounding box center [527, 535] width 101 height 20
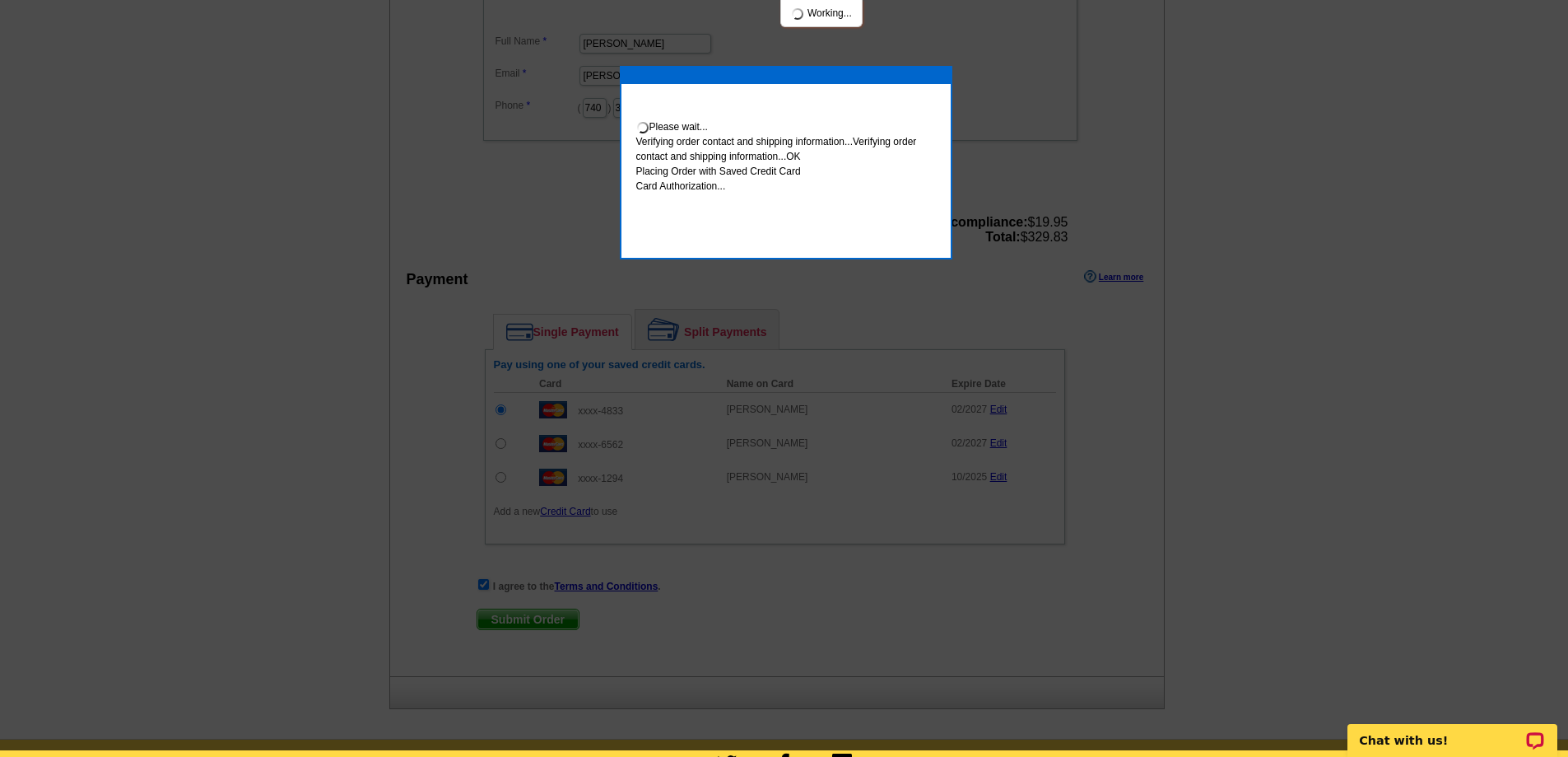
scroll to position [652, 0]
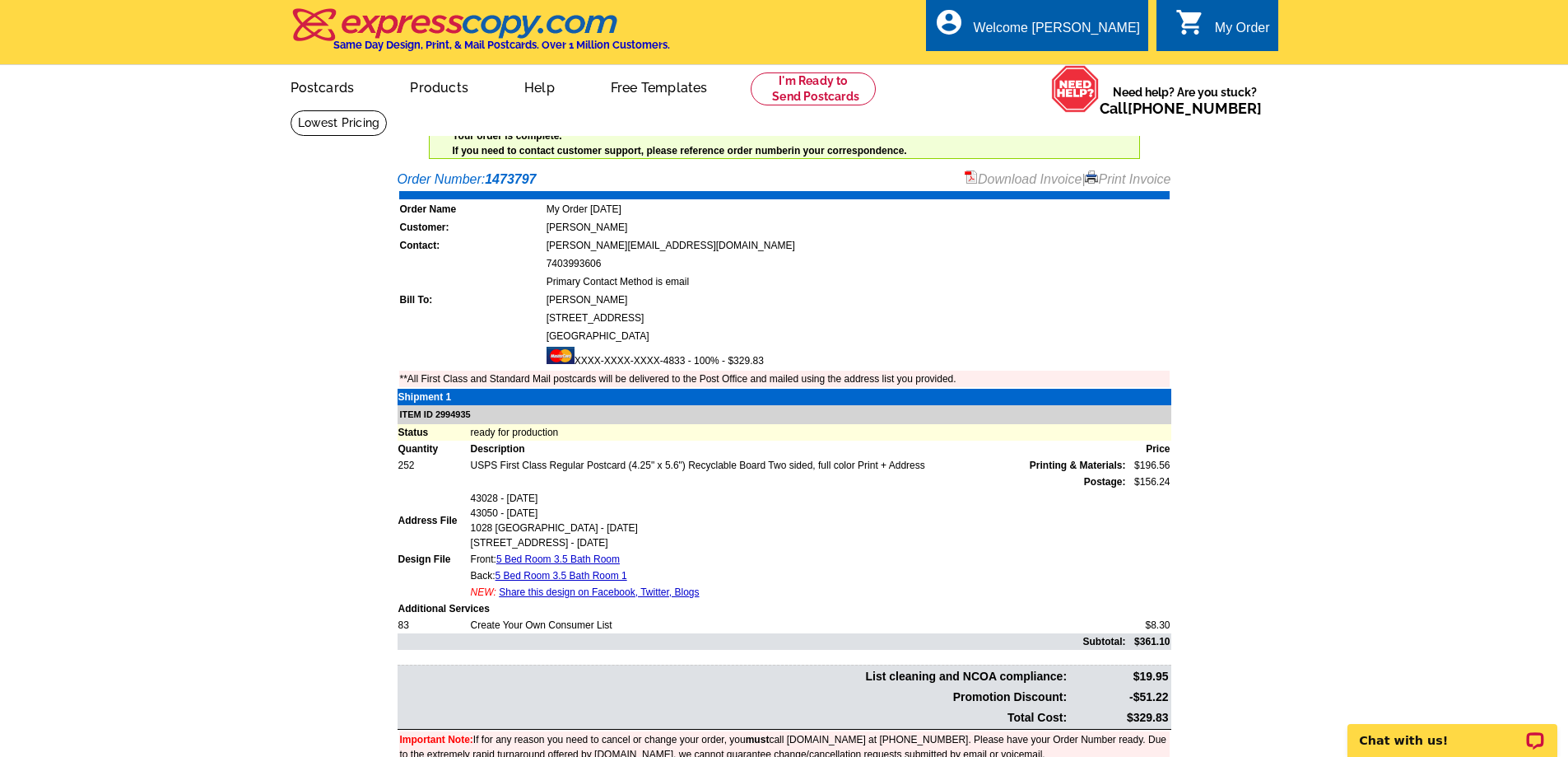
click at [1119, 179] on link "Print Invoice" at bounding box center [1127, 179] width 86 height 14
